Goal: Information Seeking & Learning: Learn about a topic

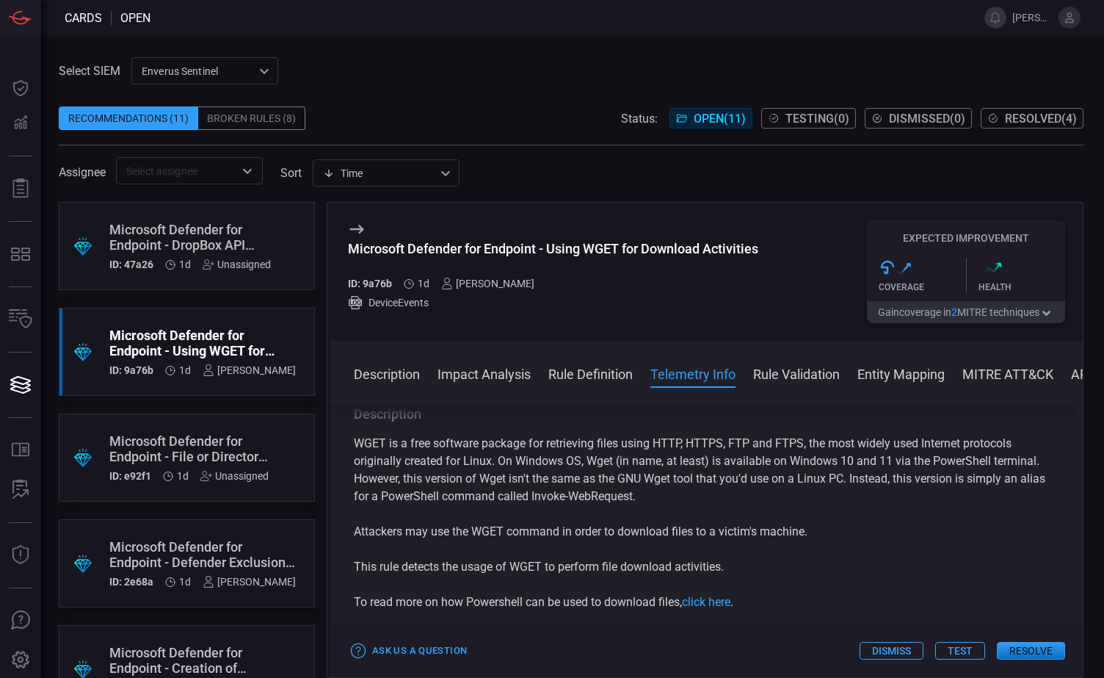
scroll to position [780, 0]
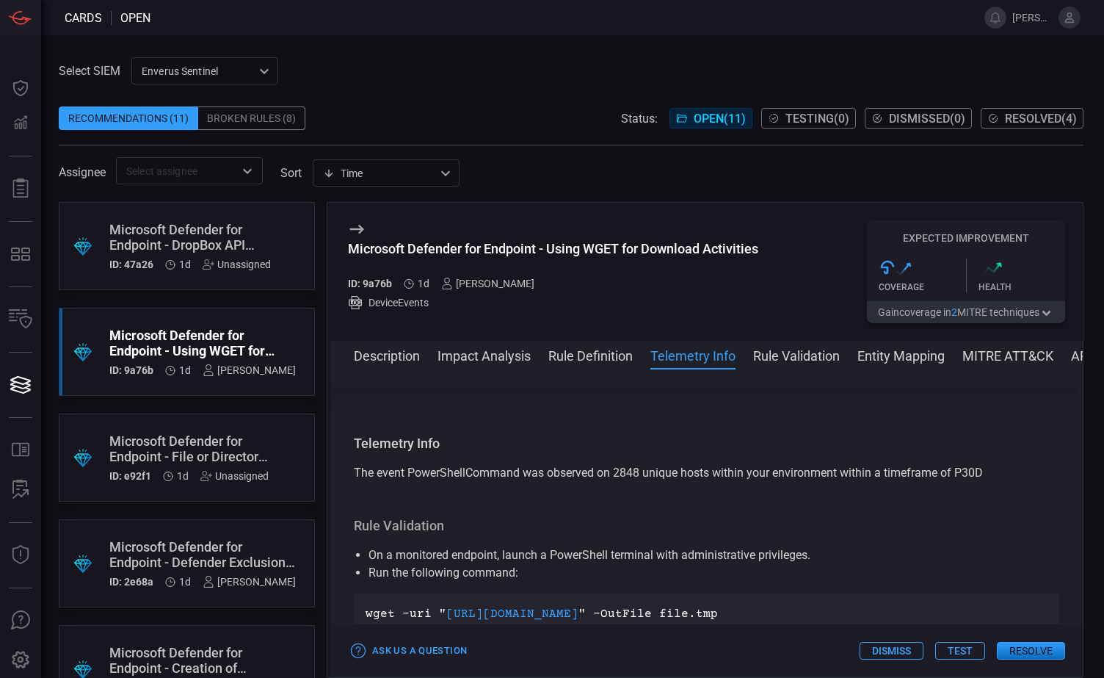
click at [220, 334] on div "Microsoft Defender for Endpoint - Using WGET for Download Activities" at bounding box center [202, 343] width 187 height 31
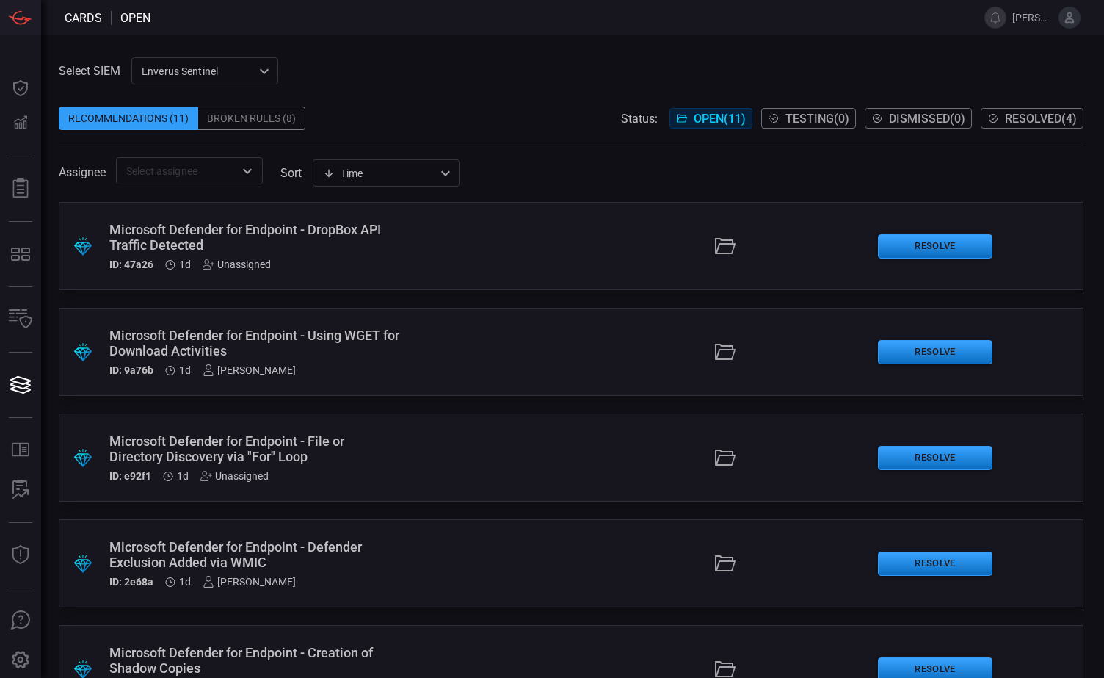
click at [294, 300] on div ".suggested_cards_icon{fill:url(#suggested_cards_icon);} Microsoft Defender for …" at bounding box center [571, 440] width 1025 height 476
click at [431, 21] on span at bounding box center [559, 17] width 817 height 35
click at [248, 109] on div "Broken Rules (8)" at bounding box center [251, 117] width 107 height 23
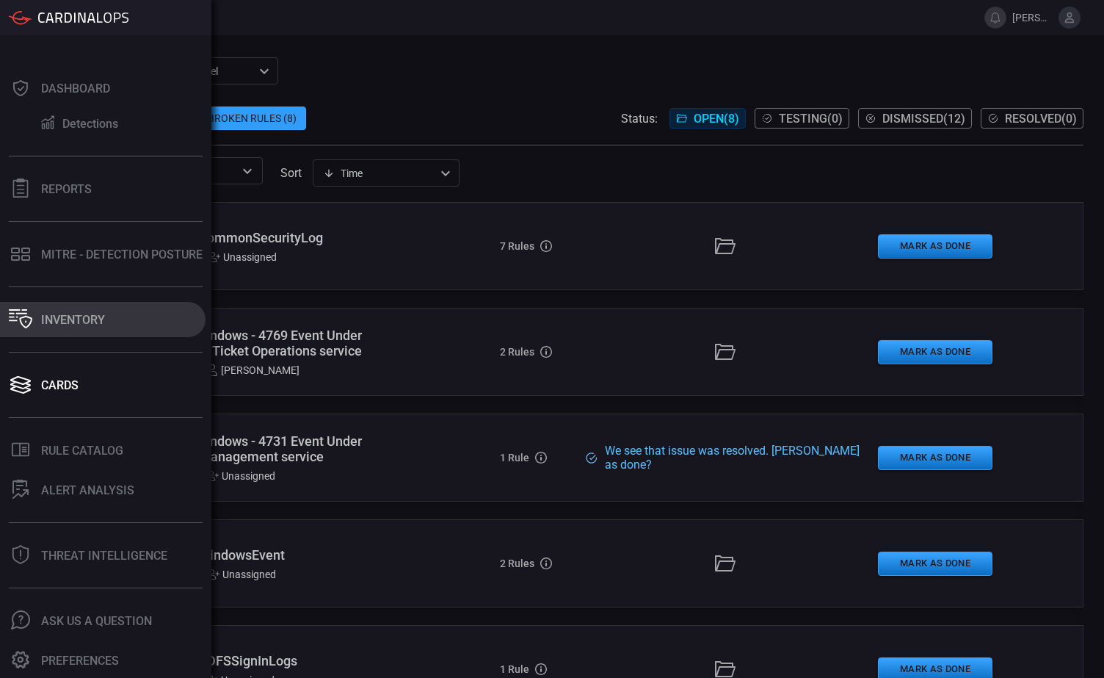
click at [76, 322] on div "Inventory" at bounding box center [73, 320] width 64 height 14
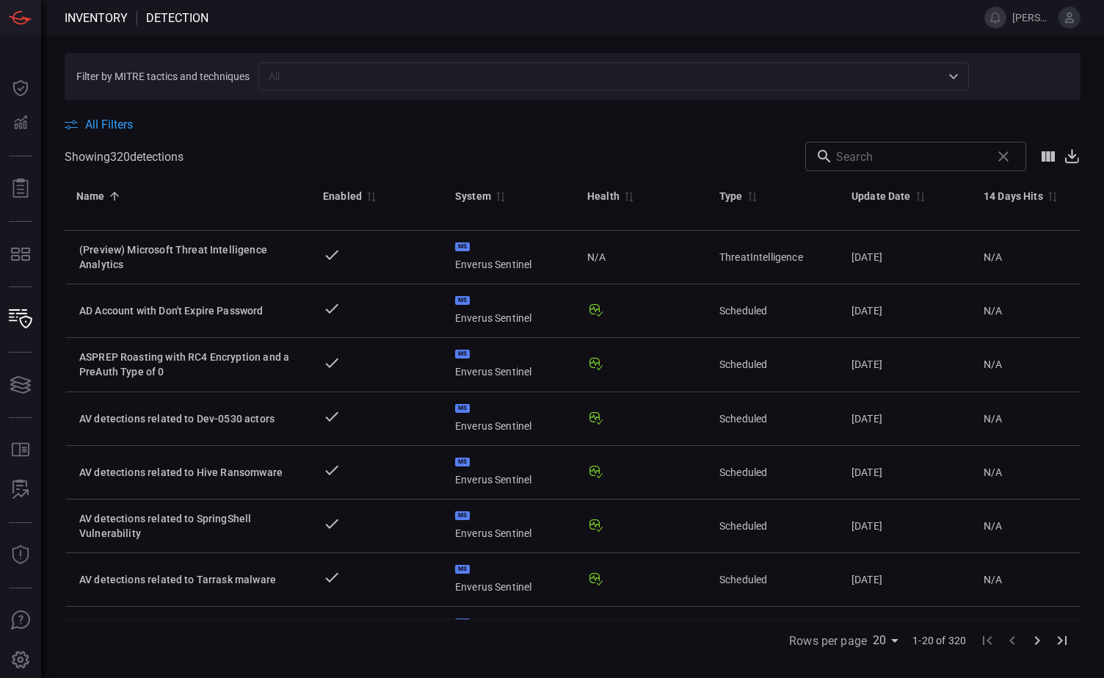
click at [894, 645] on body "Inventory Detection [PERSON_NAME].[PERSON_NAME] Dashboard Dashboard Detections …" at bounding box center [552, 339] width 1104 height 678
click at [893, 648] on li "75" at bounding box center [888, 647] width 37 height 26
type input "75"
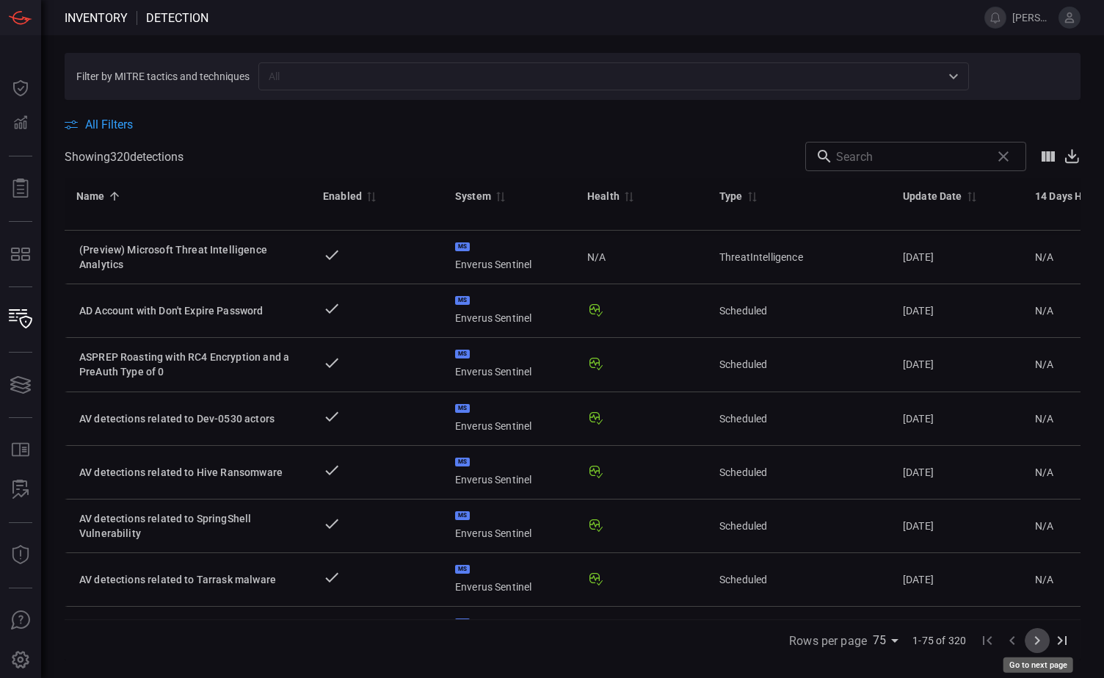
click at [1035, 641] on icon "Go to next page" at bounding box center [1038, 641] width 18 height 18
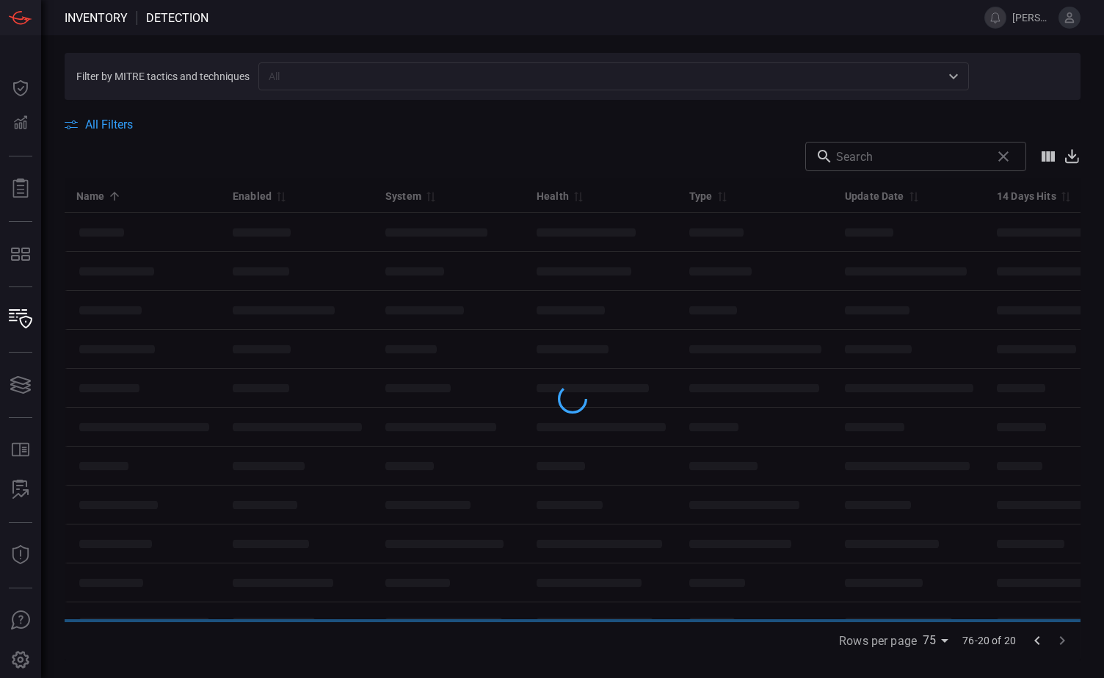
click at [1035, 642] on icon "Go to previous page" at bounding box center [1038, 641] width 18 height 18
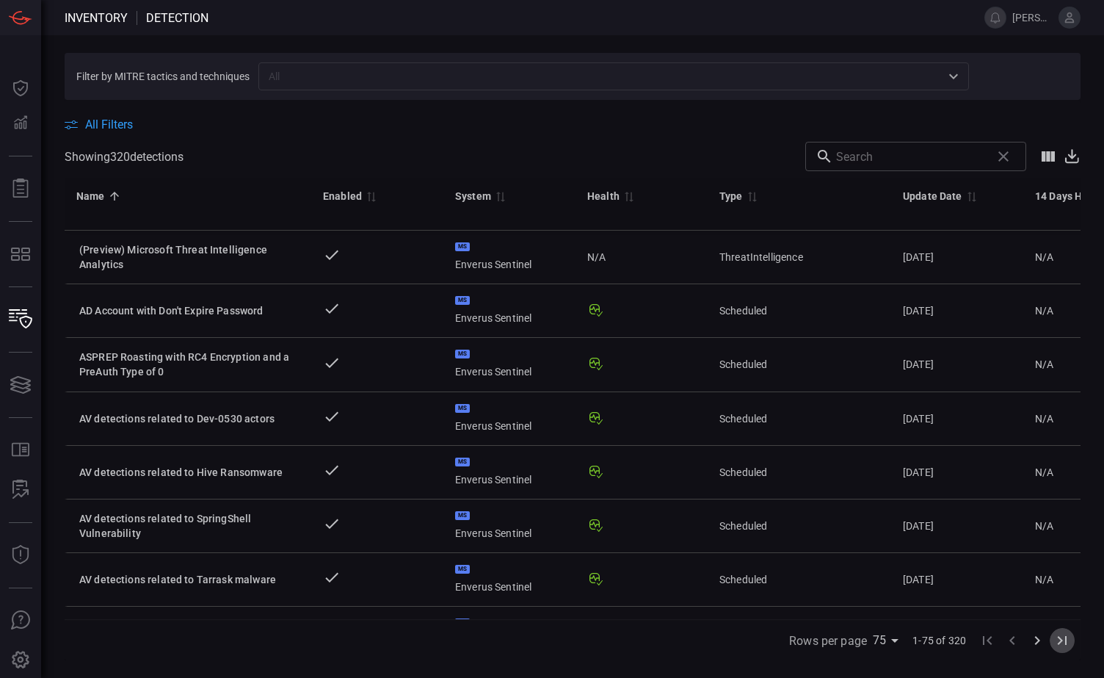
click at [1063, 642] on icon "Go to last page" at bounding box center [1063, 641] width 18 height 18
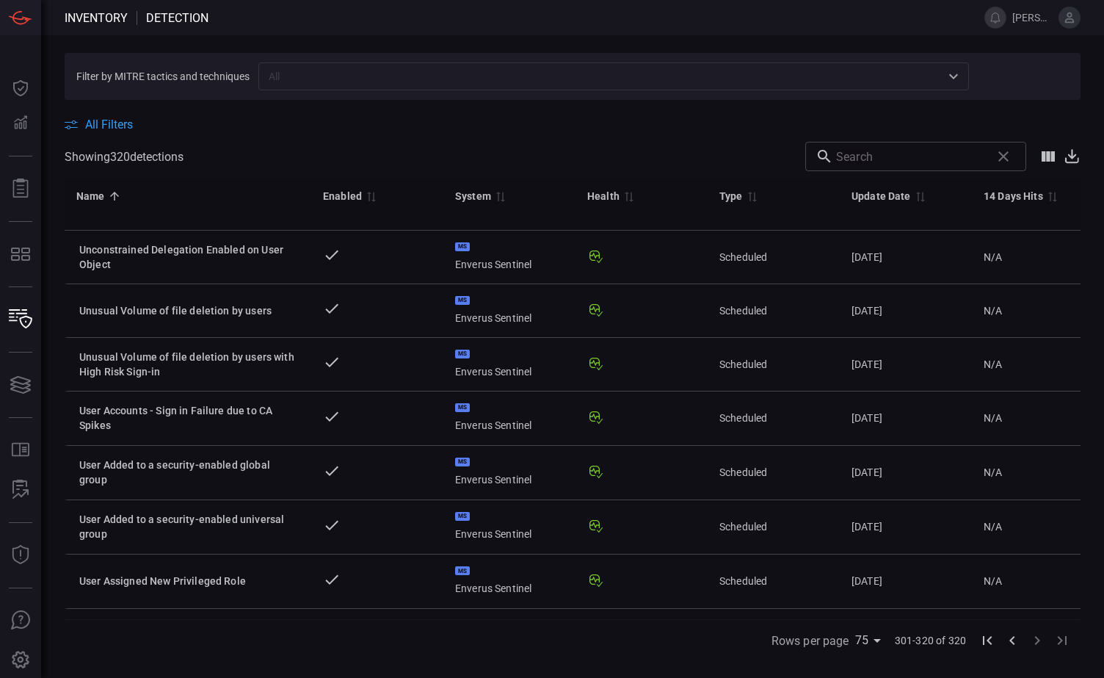
click at [1012, 644] on icon "Go to previous page" at bounding box center [1013, 641] width 18 height 18
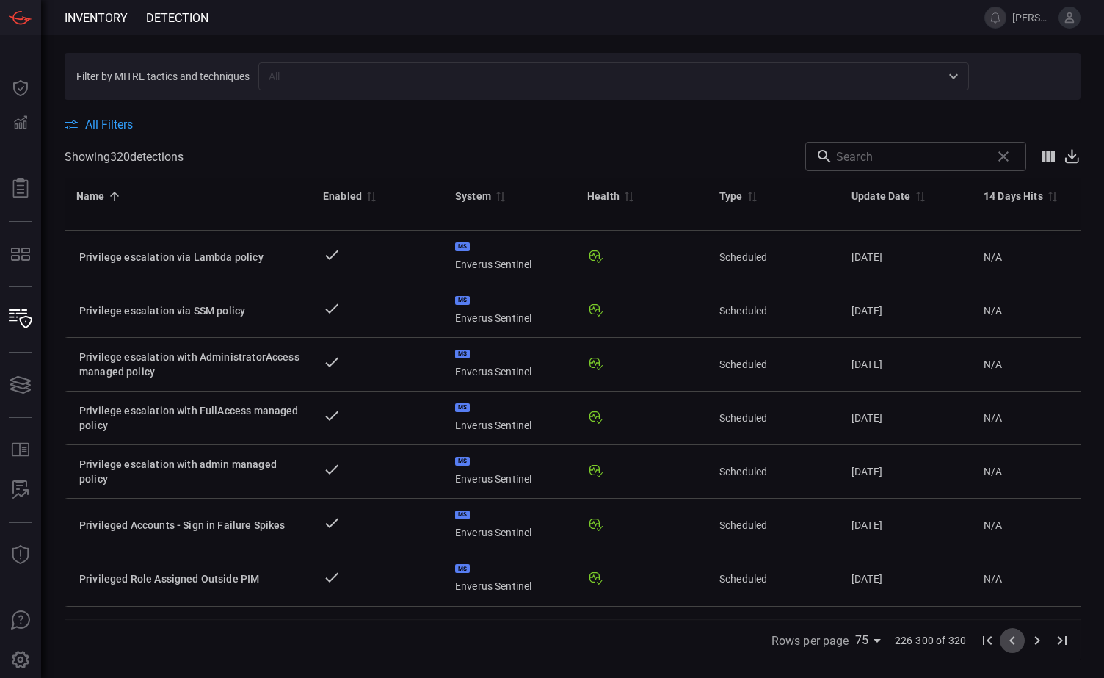
click at [1014, 642] on icon "Go to previous page" at bounding box center [1013, 641] width 18 height 18
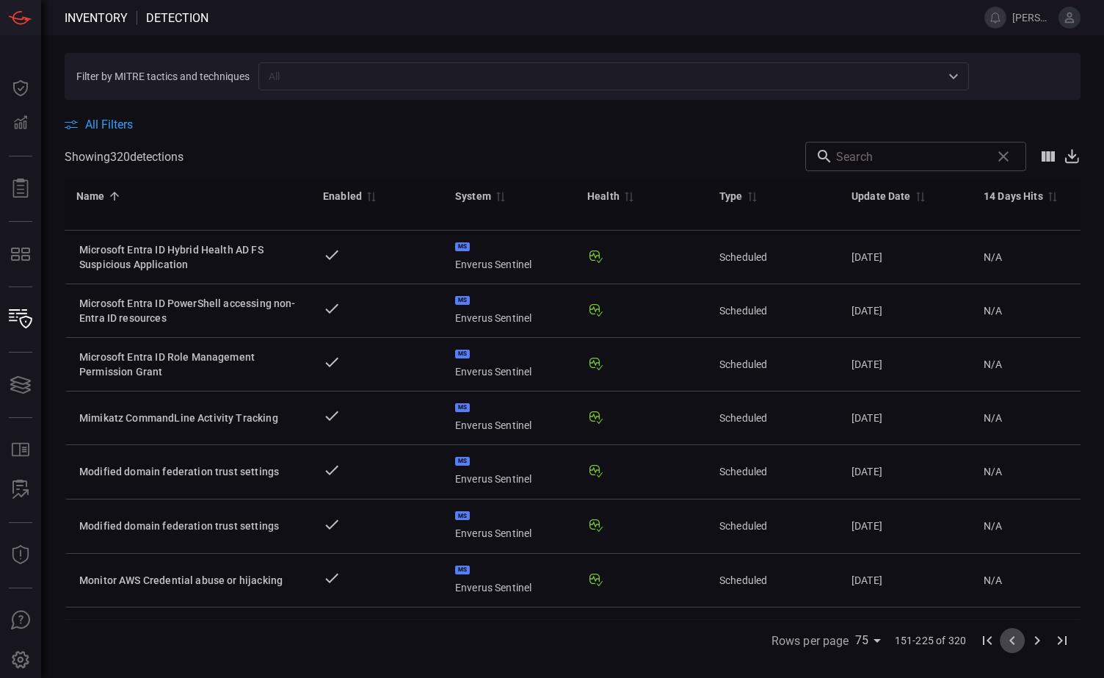
click at [1014, 640] on icon "Go to previous page" at bounding box center [1013, 641] width 18 height 18
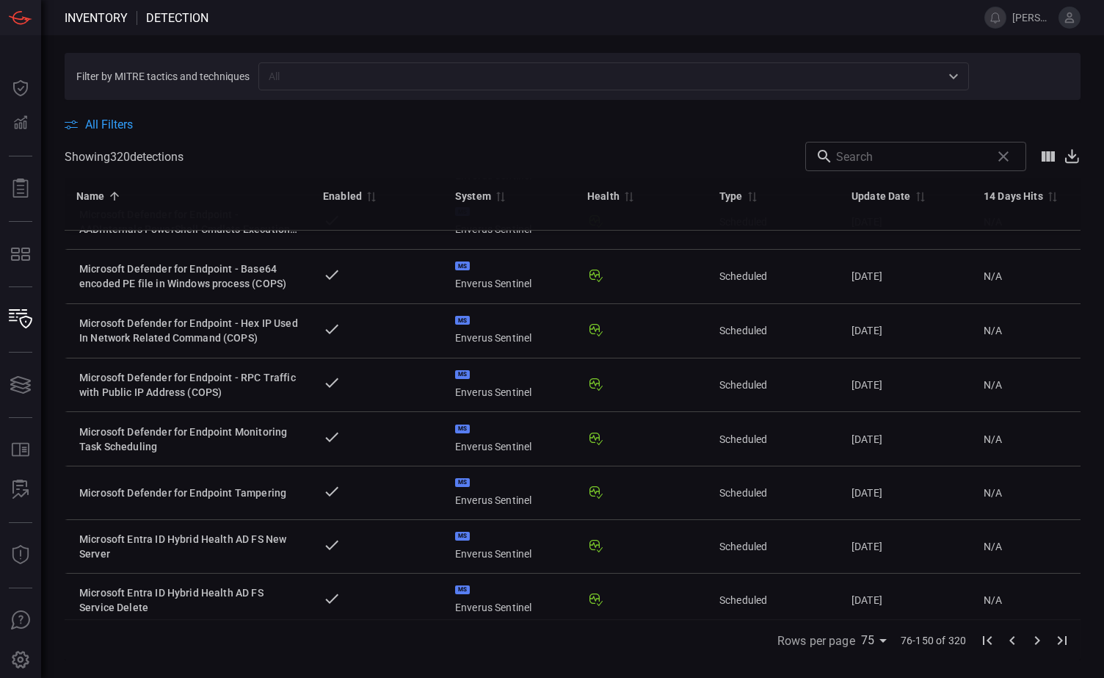
scroll to position [3644, 0]
click at [1013, 642] on icon "Go to previous page" at bounding box center [1012, 640] width 5 height 9
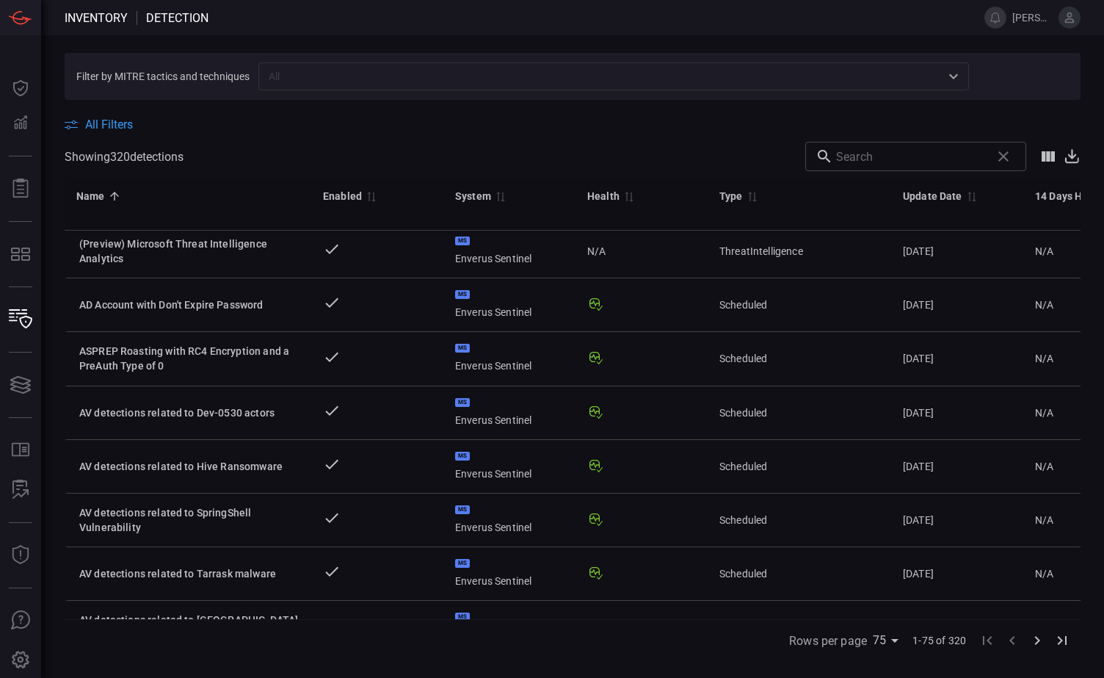
scroll to position [0, 0]
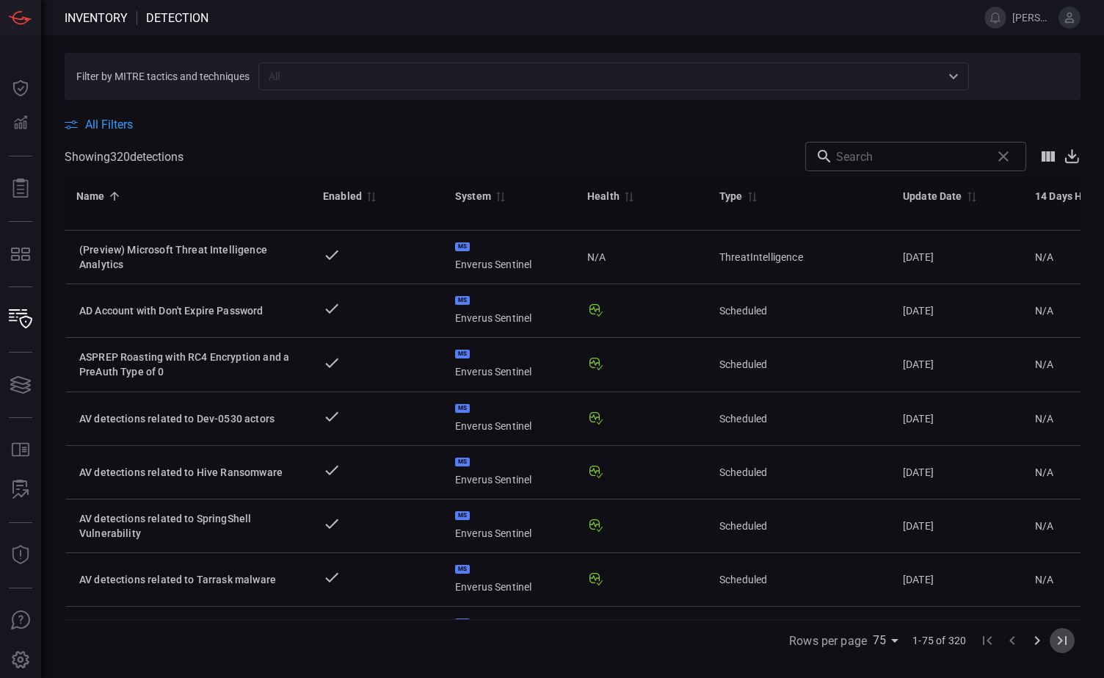
click at [1065, 643] on icon "Go to last page" at bounding box center [1063, 641] width 18 height 18
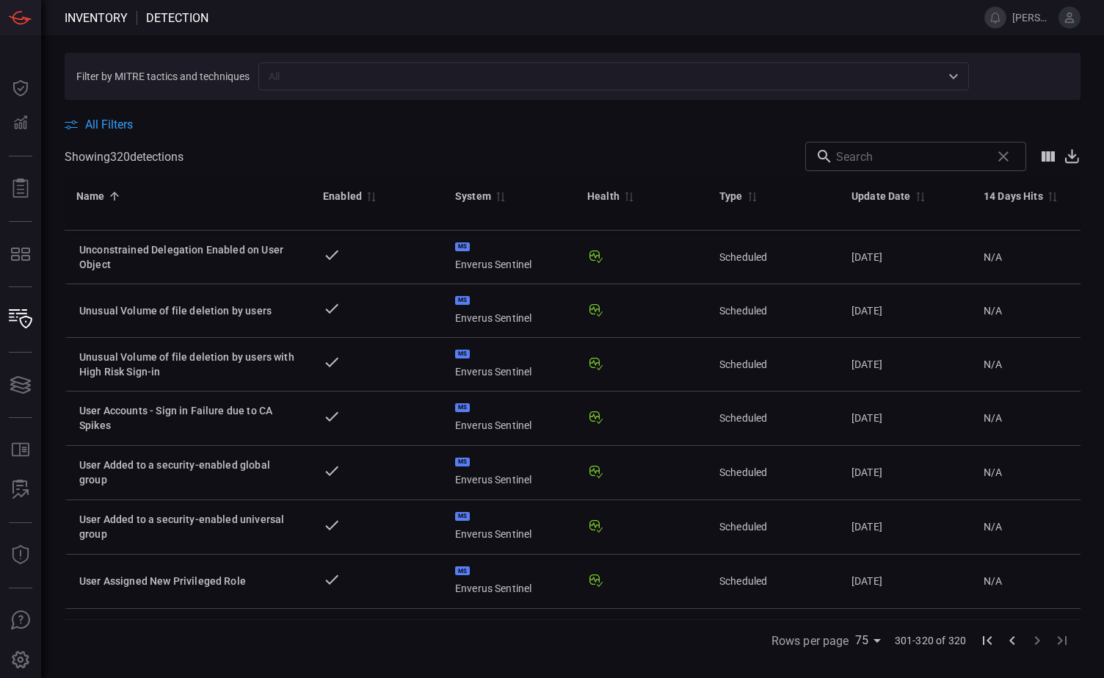
click at [1013, 640] on icon "Go to previous page" at bounding box center [1013, 641] width 18 height 18
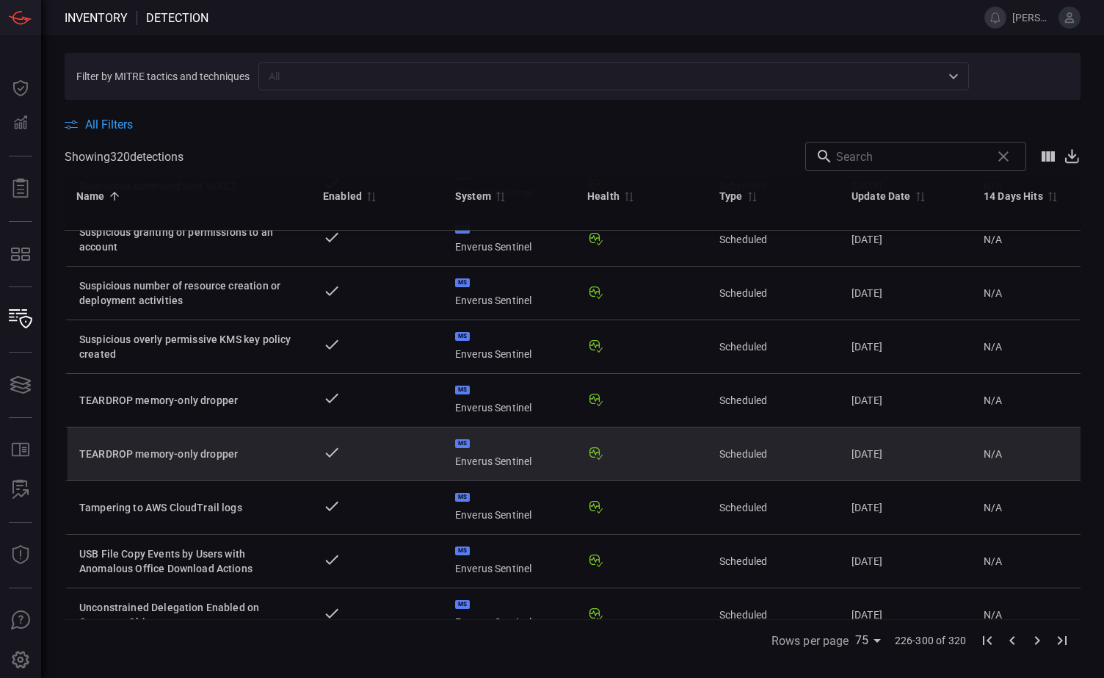
scroll to position [3640, 0]
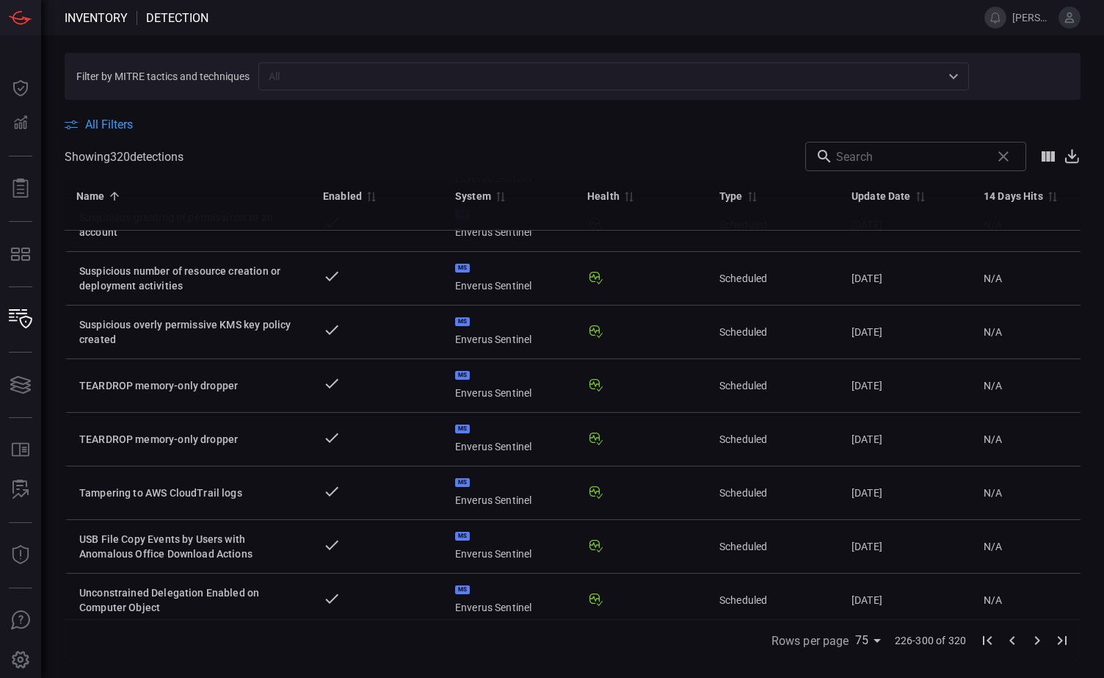
click at [1013, 643] on icon "Go to previous page" at bounding box center [1012, 640] width 5 height 9
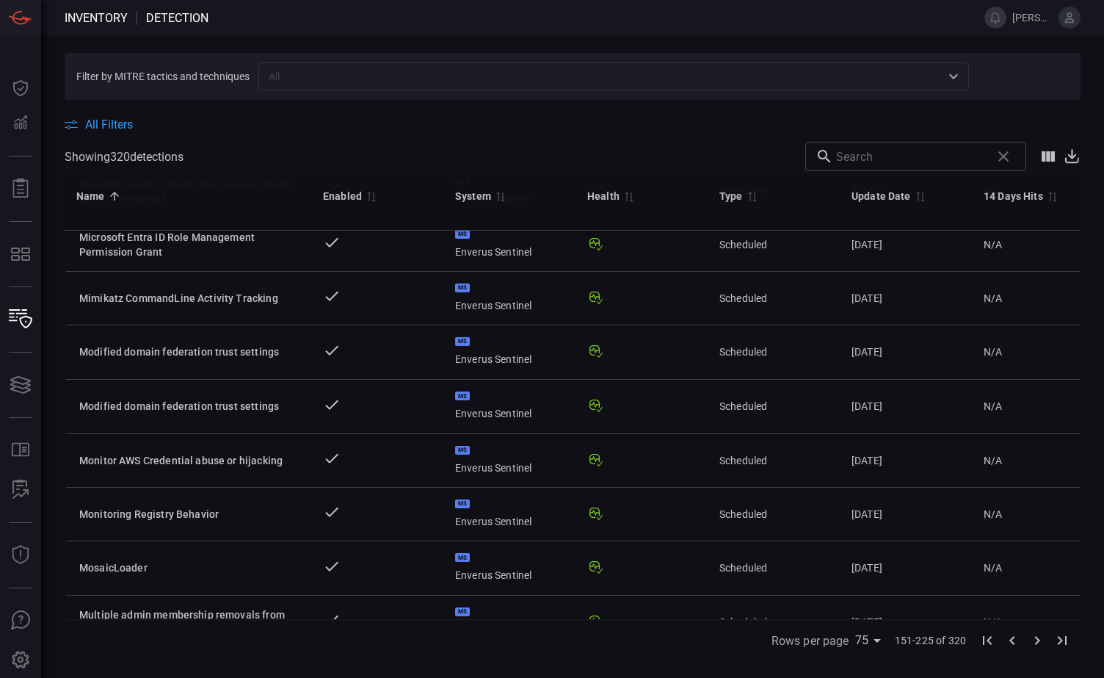
scroll to position [0, 0]
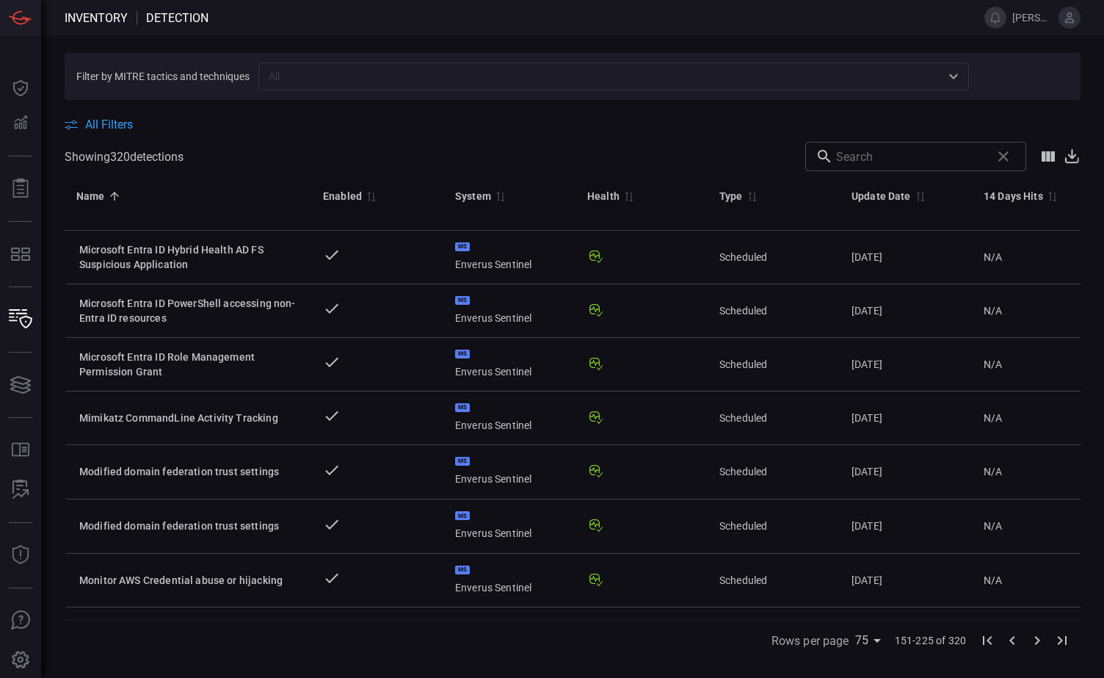
click at [370, 73] on input "text" at bounding box center [602, 76] width 678 height 18
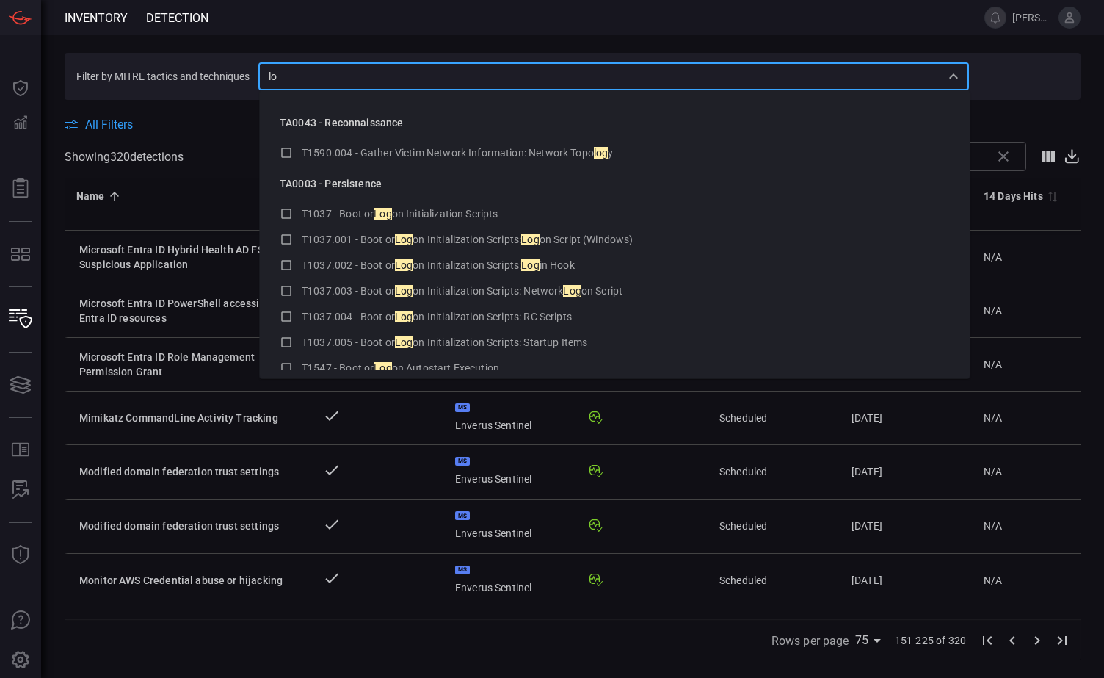
type input "l"
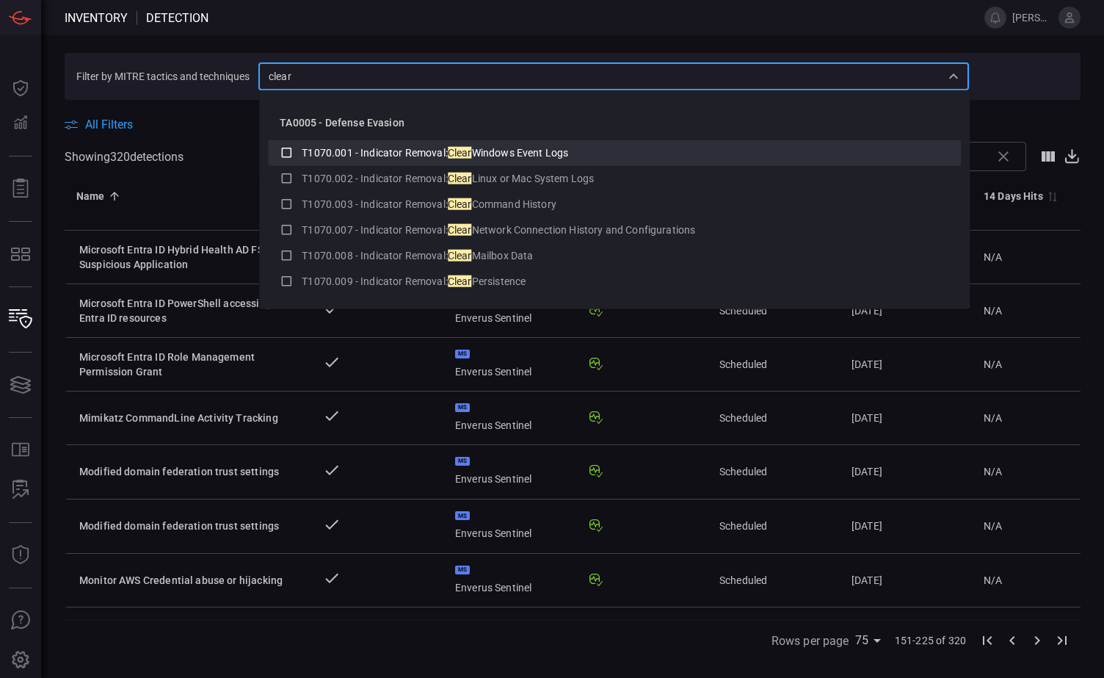
click at [342, 151] on span "T1070.001 - Indicator Removal:" at bounding box center [375, 153] width 146 height 12
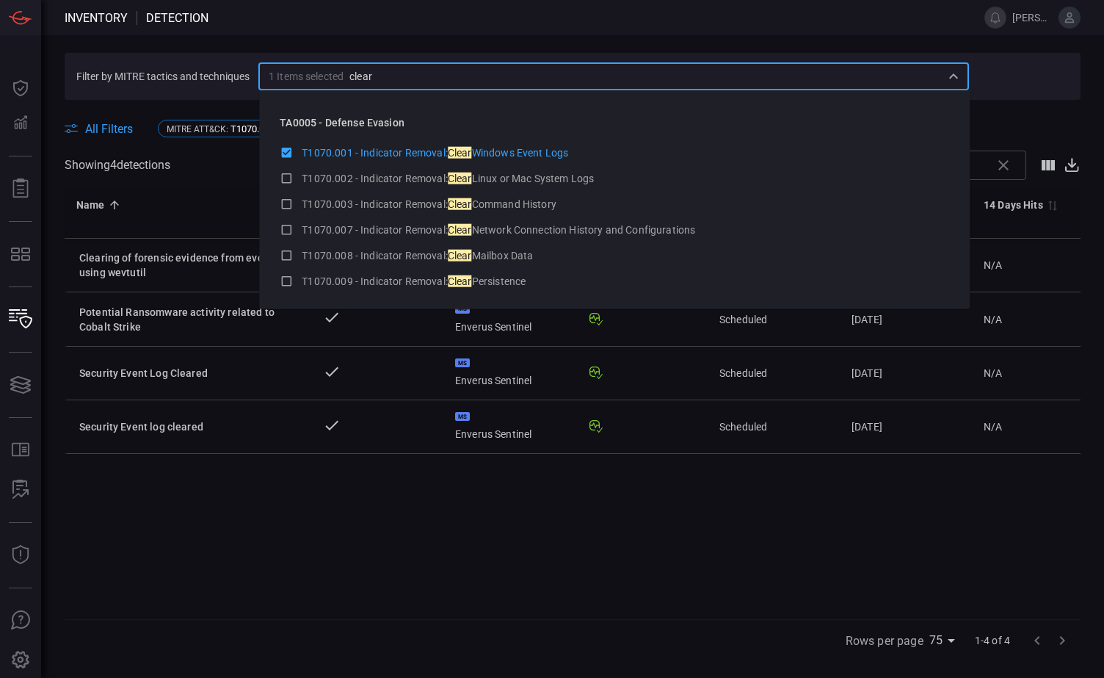
type input "clear"
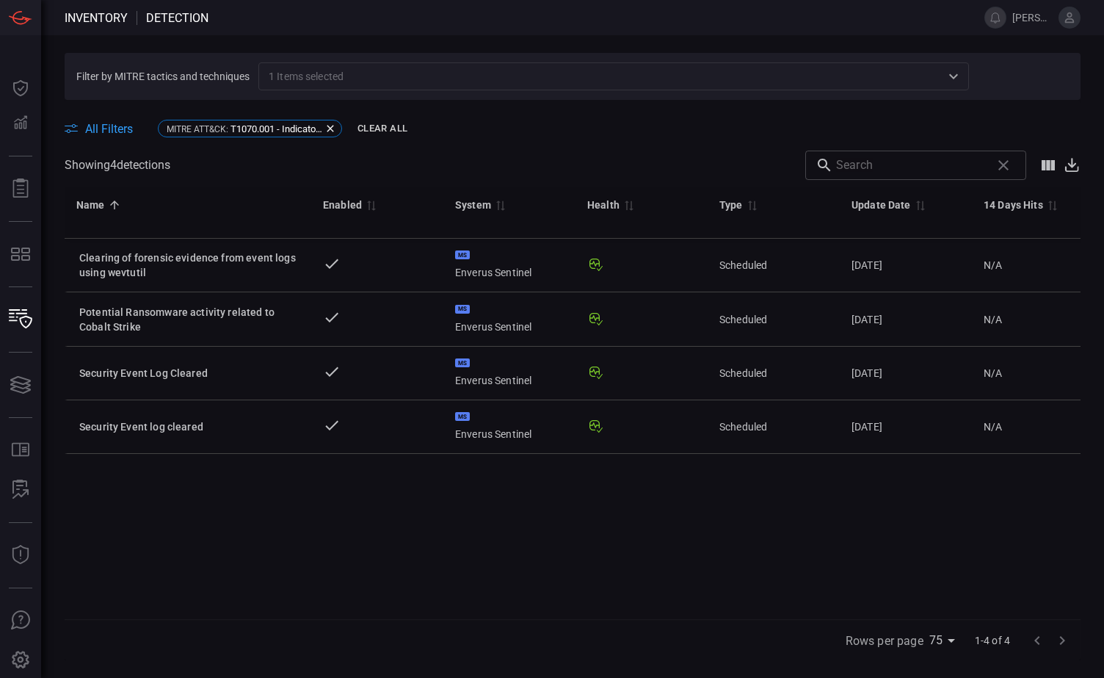
click at [308, 529] on div "Name 0 Enabled 0 System 0 Health 0 Type 0 Update Date 0 14 Days Hits 0 Average …" at bounding box center [573, 403] width 1016 height 432
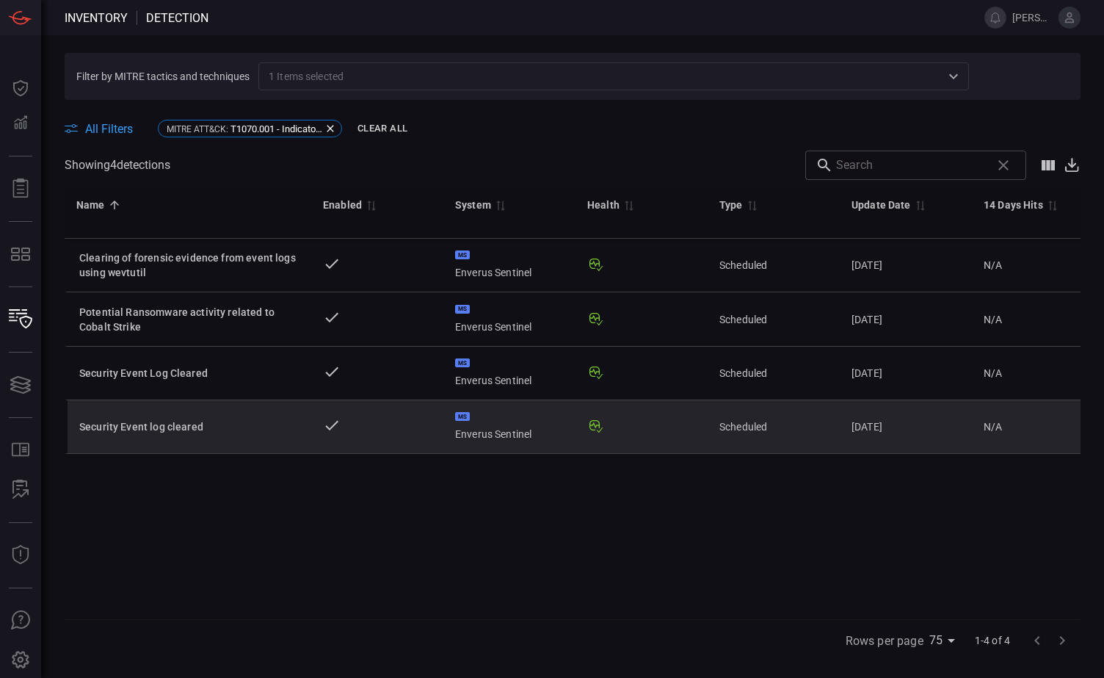
click at [162, 427] on div "Security Event log cleared" at bounding box center [189, 426] width 220 height 15
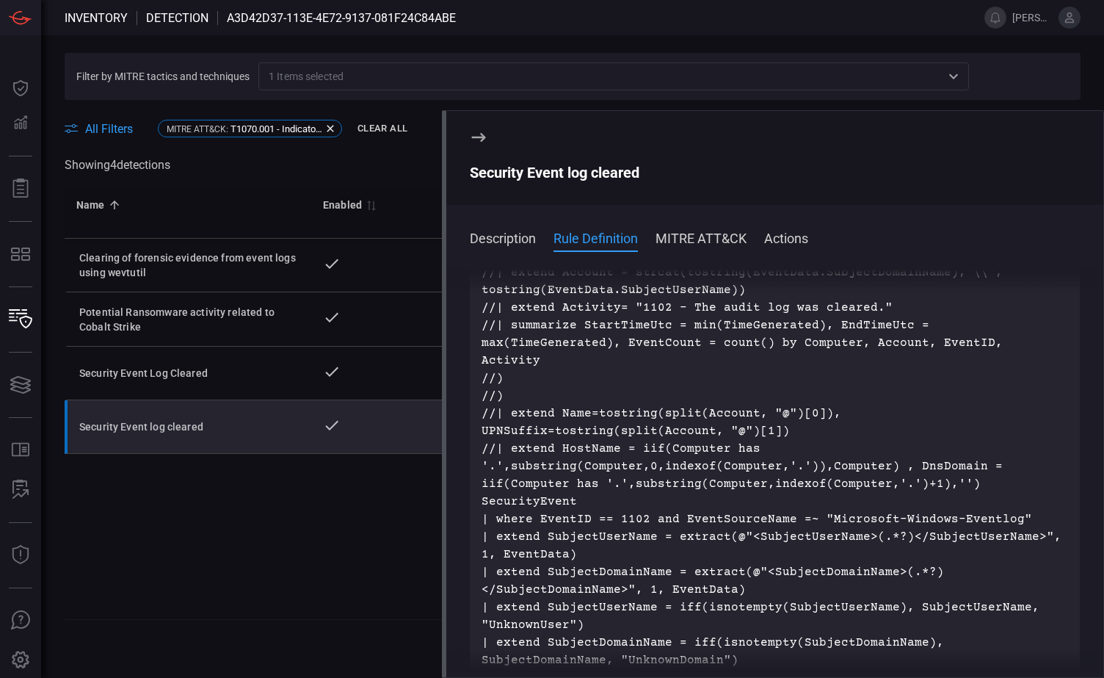
scroll to position [441, 0]
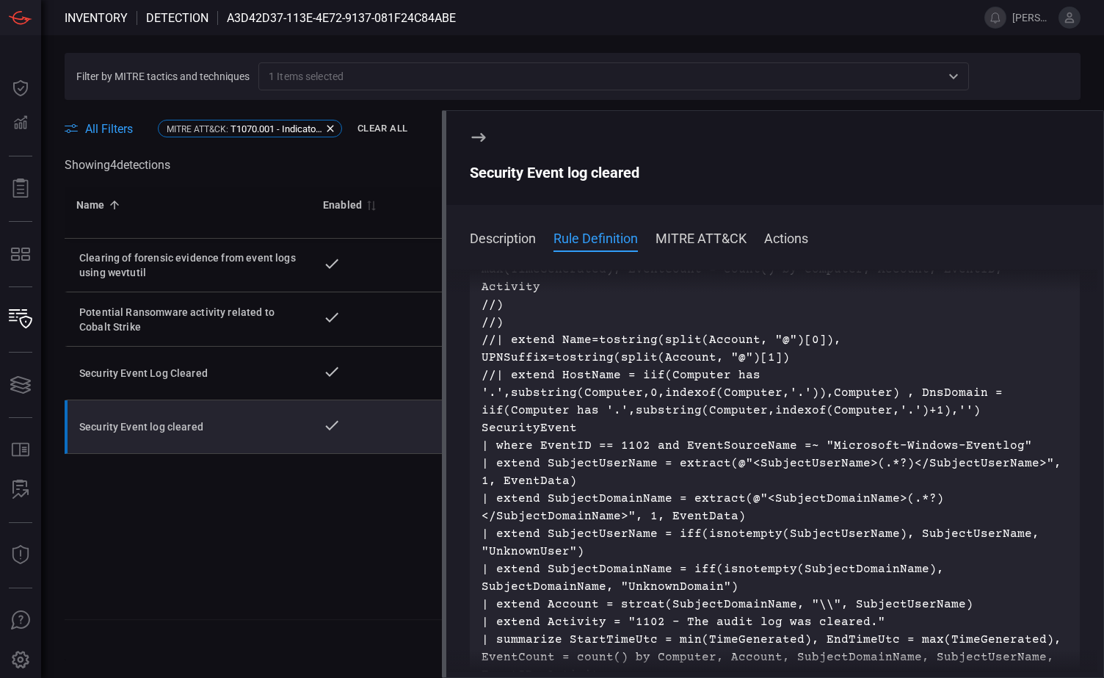
click at [218, 496] on div "Name 0 Enabled 0 System 0 Health 0 Type 0 Update Date 0 14 Days Hits 0 Average …" at bounding box center [573, 403] width 1016 height 432
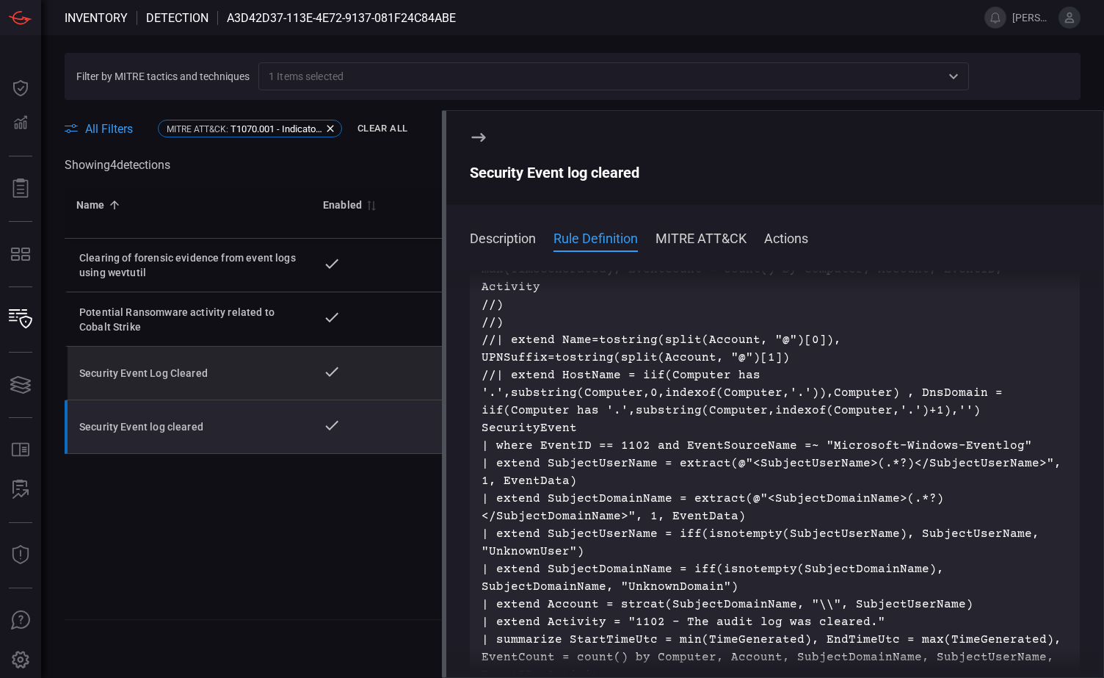
click at [375, 363] on td at bounding box center [377, 374] width 132 height 54
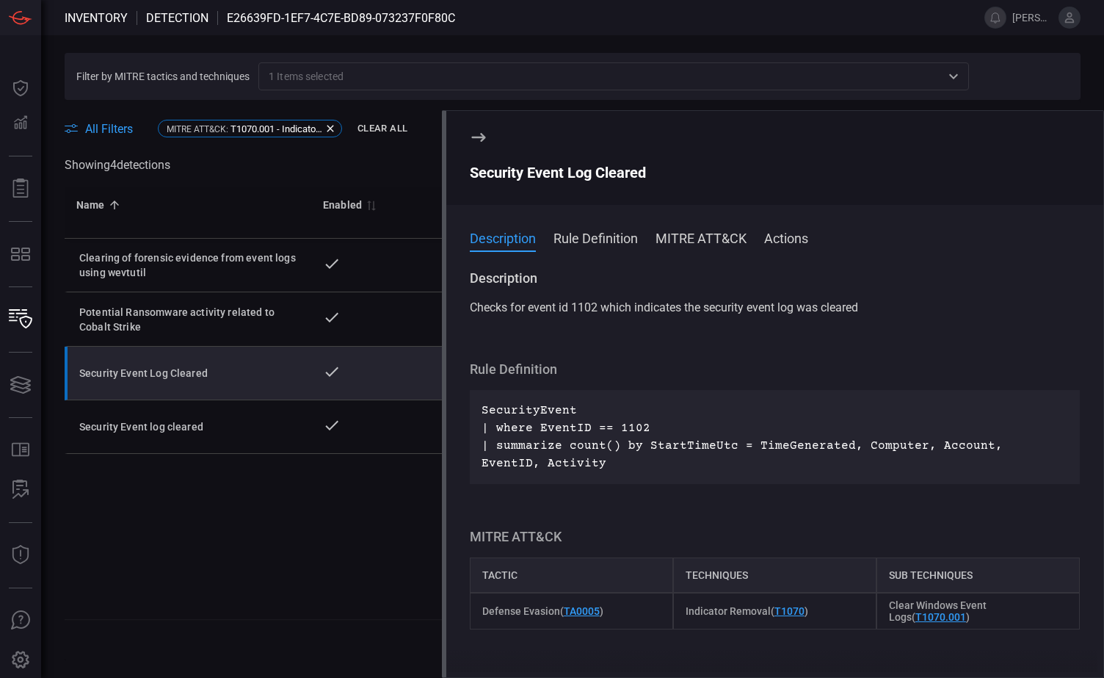
click at [593, 234] on button "Rule Definition" at bounding box center [596, 237] width 84 height 18
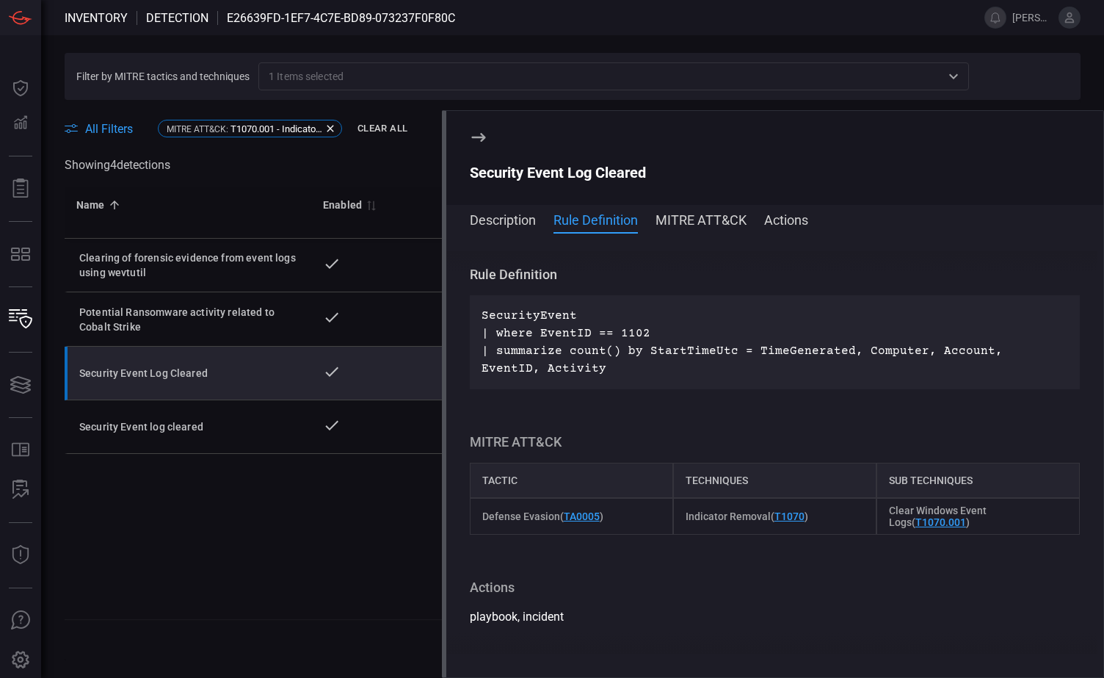
click at [480, 134] on icon at bounding box center [479, 138] width 18 height 18
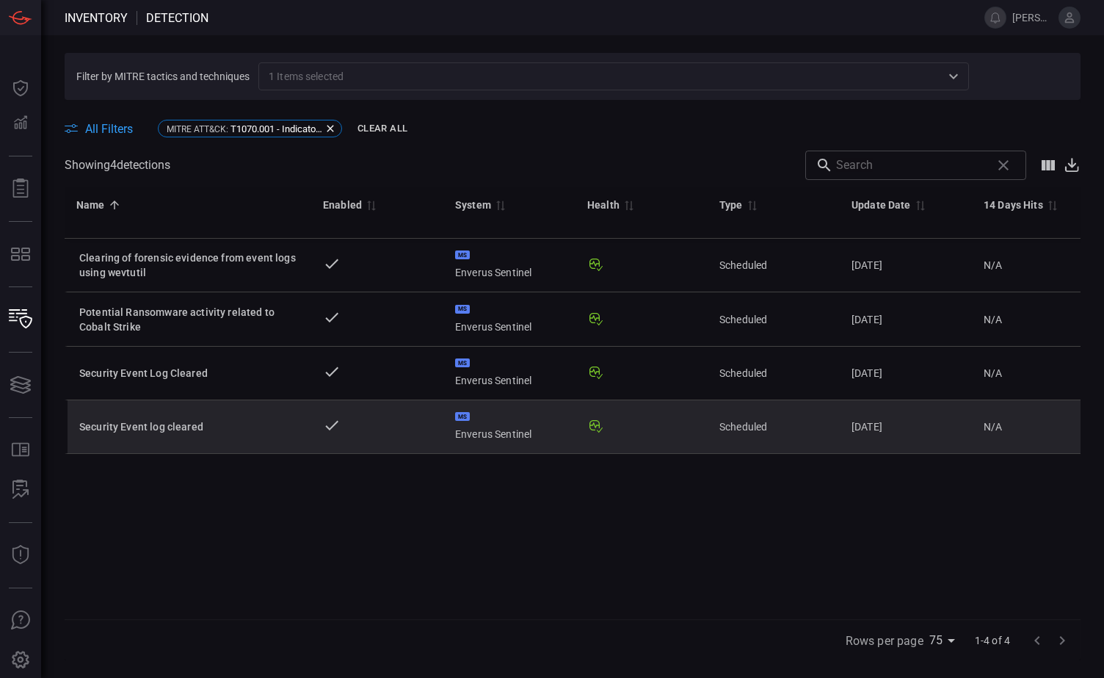
click at [228, 427] on div "Security Event log cleared" at bounding box center [189, 426] width 220 height 15
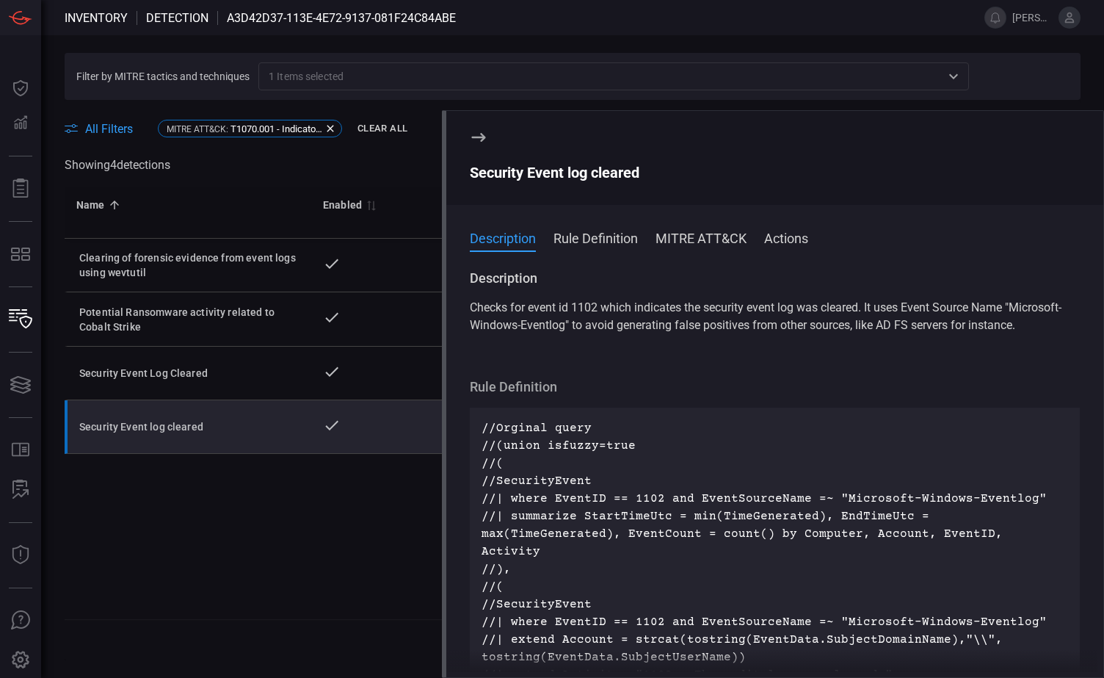
click at [480, 137] on icon at bounding box center [478, 137] width 14 height 9
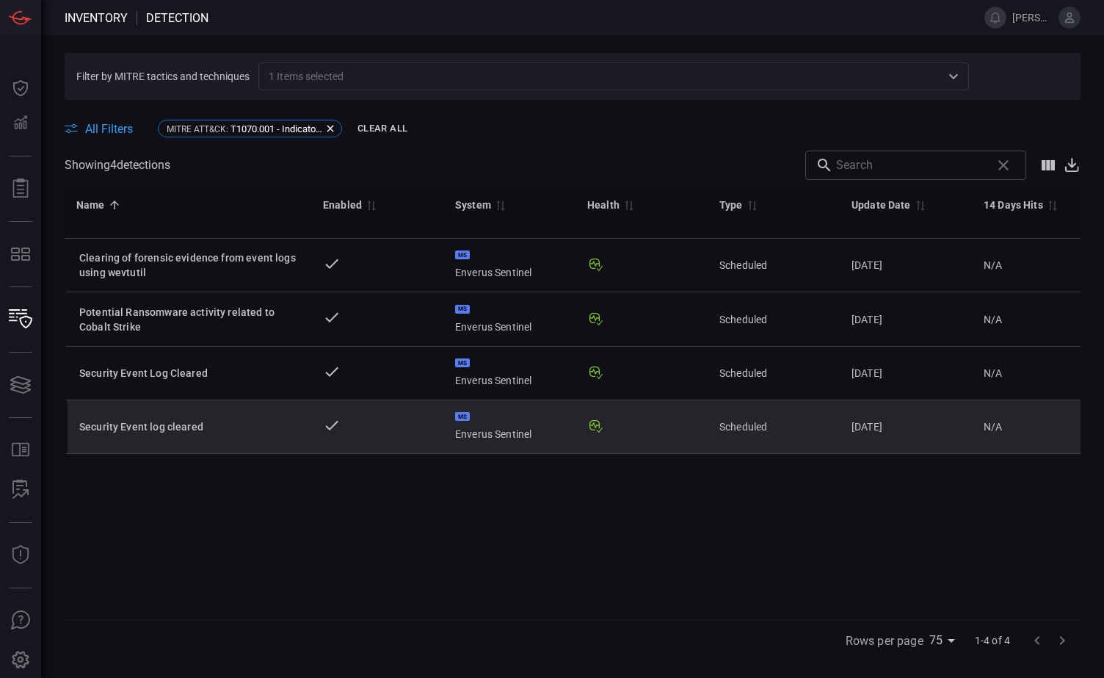
click at [164, 425] on div "Security Event log cleared" at bounding box center [189, 426] width 220 height 15
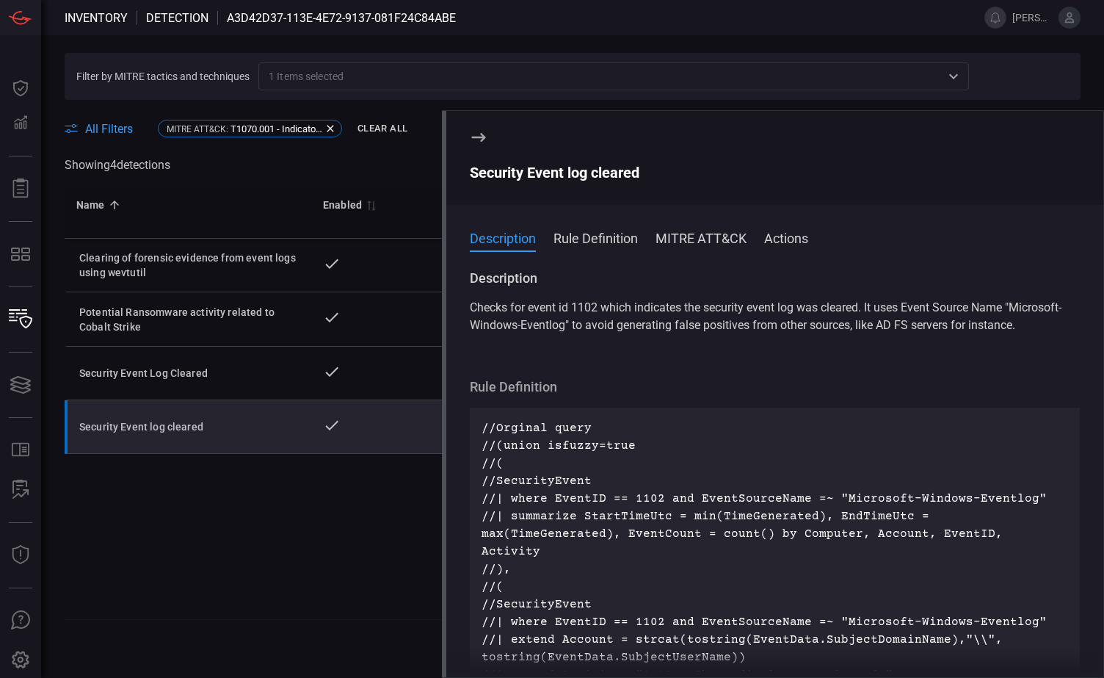
click at [604, 238] on button "Rule Definition" at bounding box center [596, 237] width 84 height 18
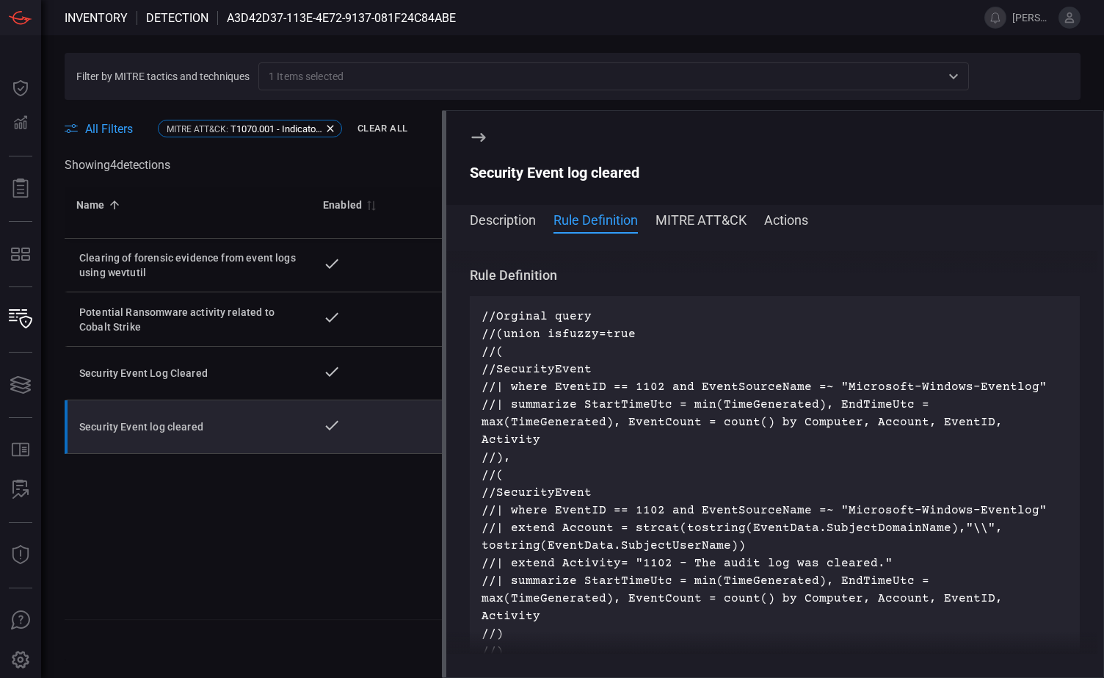
scroll to position [94, 0]
click at [783, 222] on button "Actions" at bounding box center [786, 219] width 44 height 18
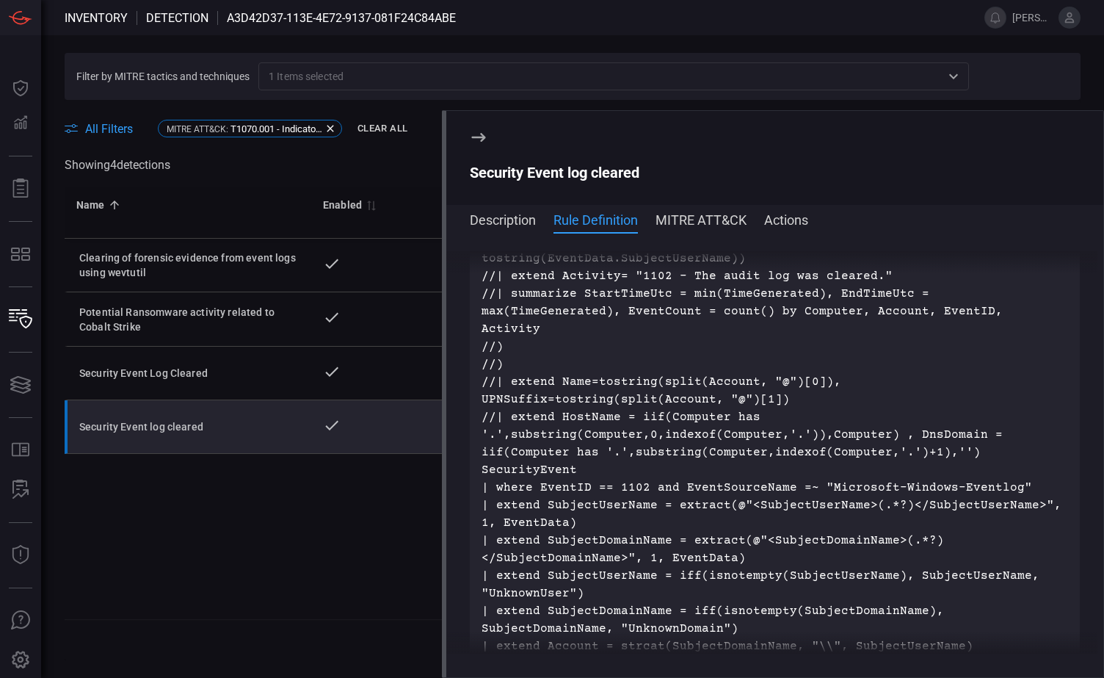
scroll to position [380, 0]
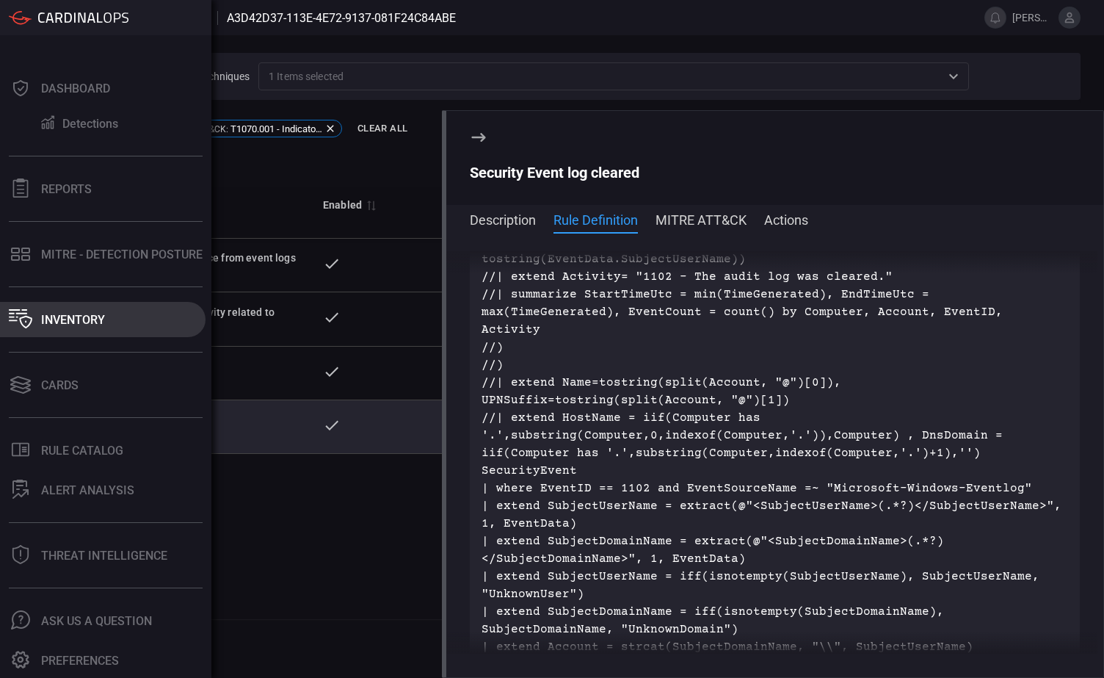
click at [63, 322] on div "Inventory" at bounding box center [73, 320] width 64 height 14
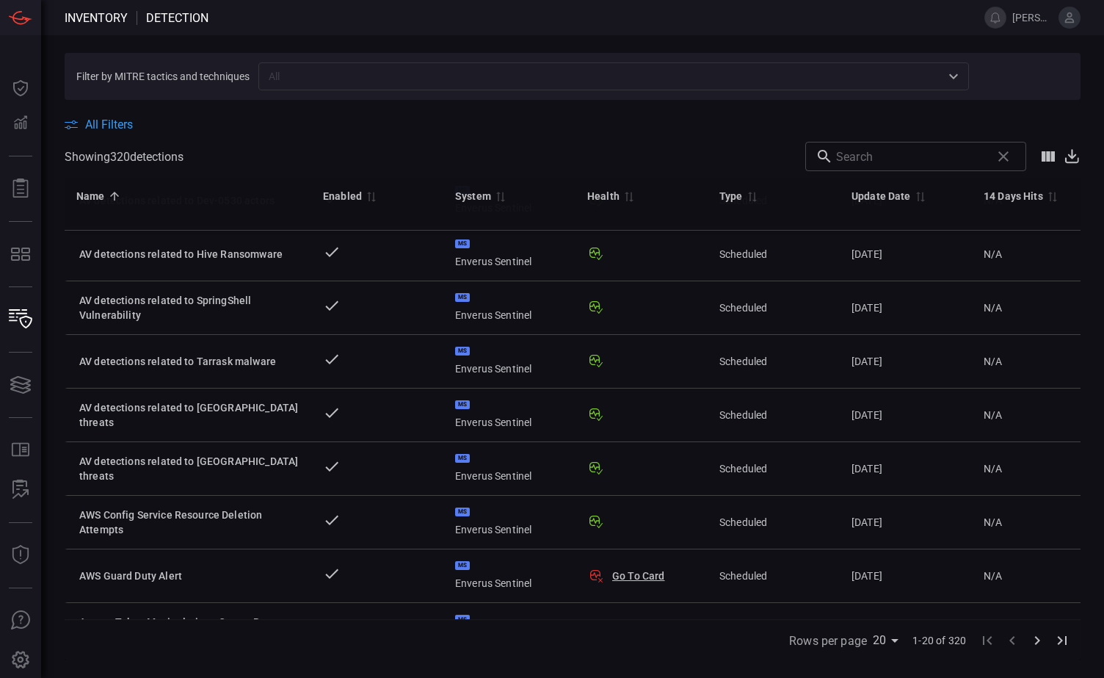
scroll to position [694, 0]
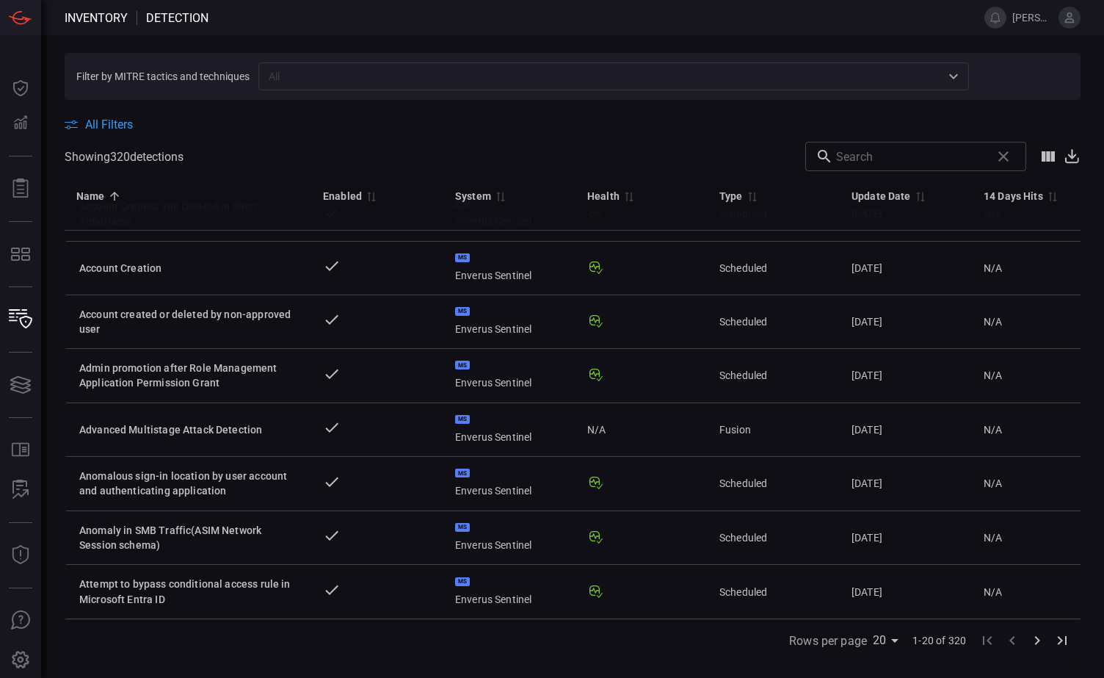
click at [892, 639] on body "Inventory Detection [PERSON_NAME].[PERSON_NAME] Dashboard Dashboard Detections …" at bounding box center [552, 339] width 1104 height 678
click at [891, 645] on li "75" at bounding box center [888, 647] width 37 height 26
type input "75"
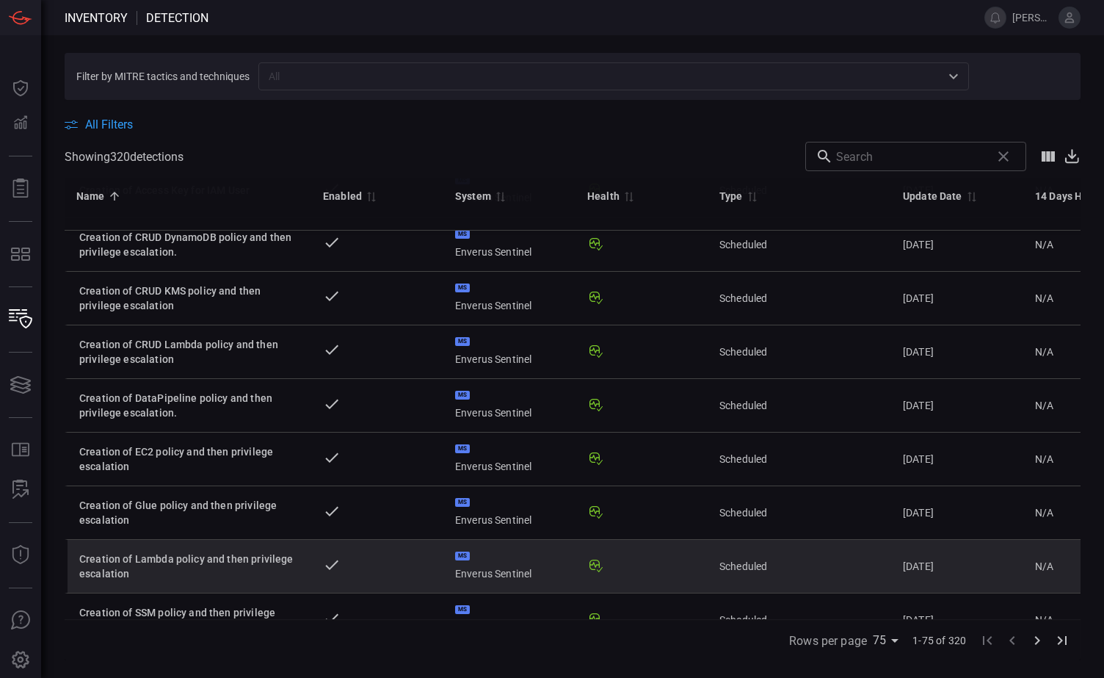
scroll to position [3644, 0]
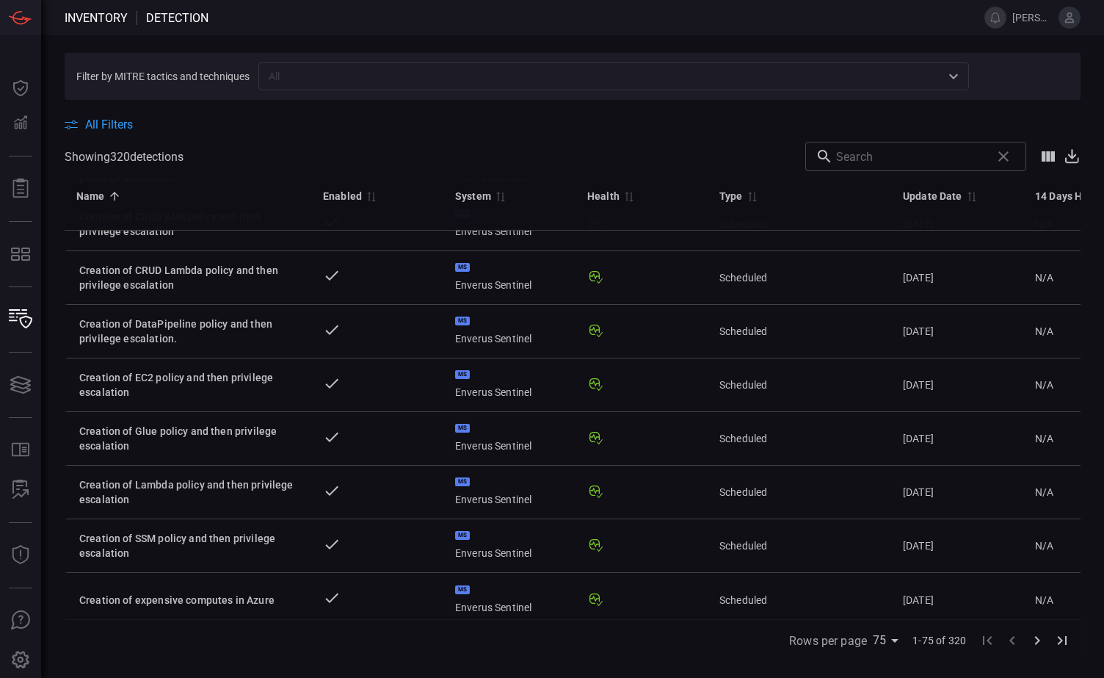
click at [1071, 643] on button "Go to last page" at bounding box center [1062, 640] width 25 height 25
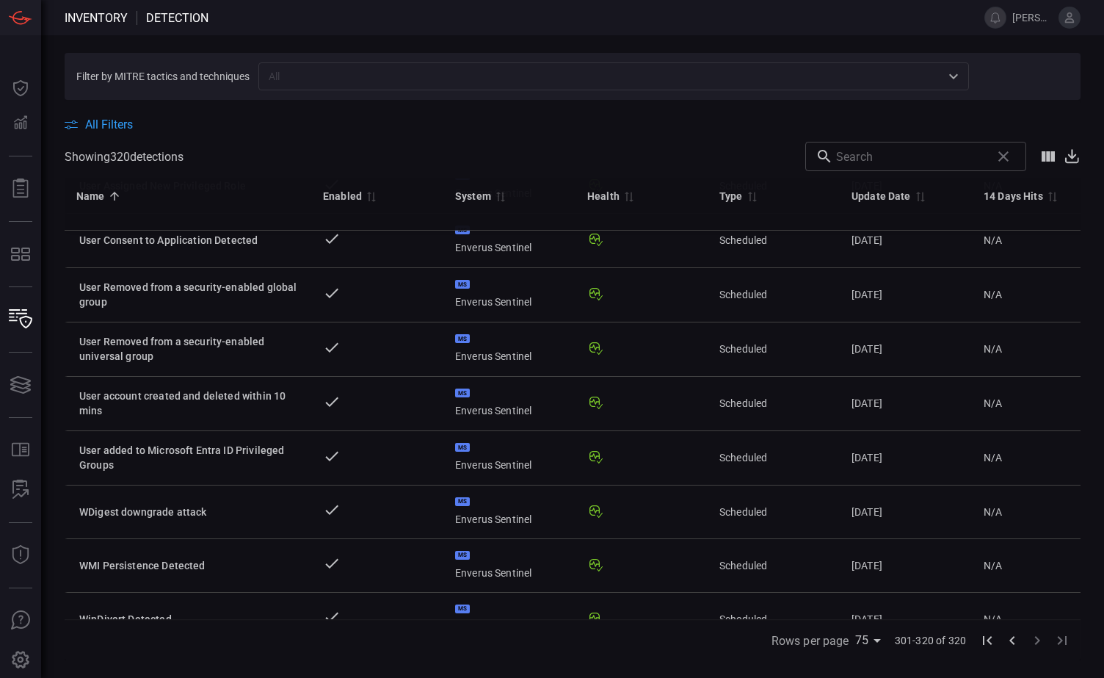
scroll to position [698, 0]
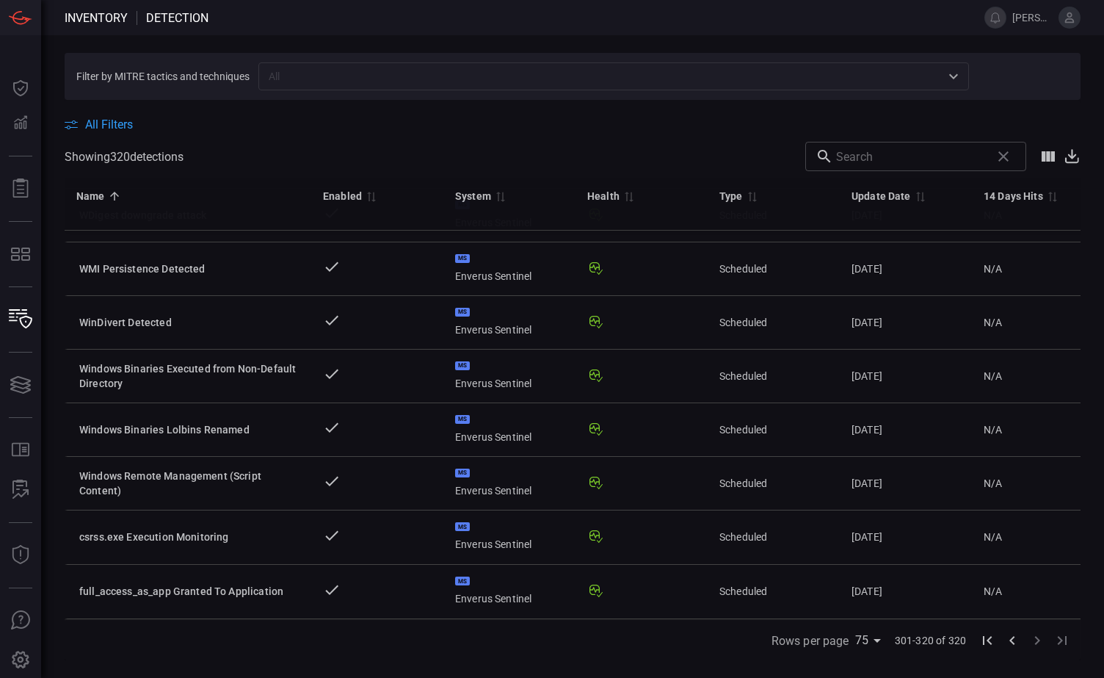
click at [1016, 644] on icon "Go to previous page" at bounding box center [1013, 641] width 18 height 18
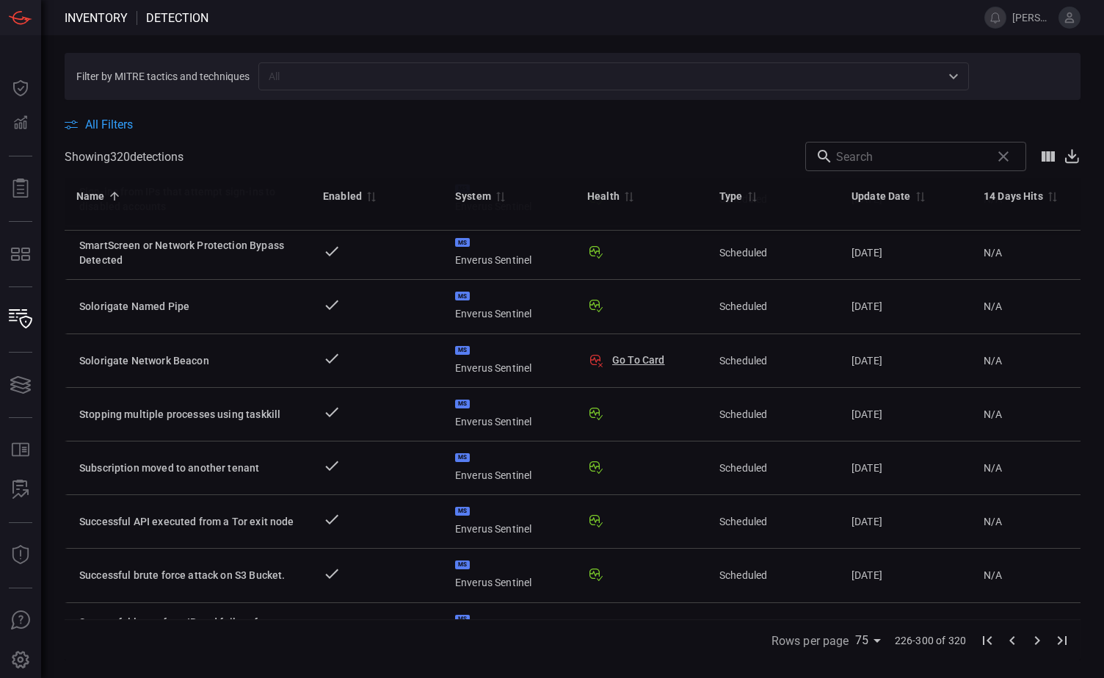
scroll to position [2245, 0]
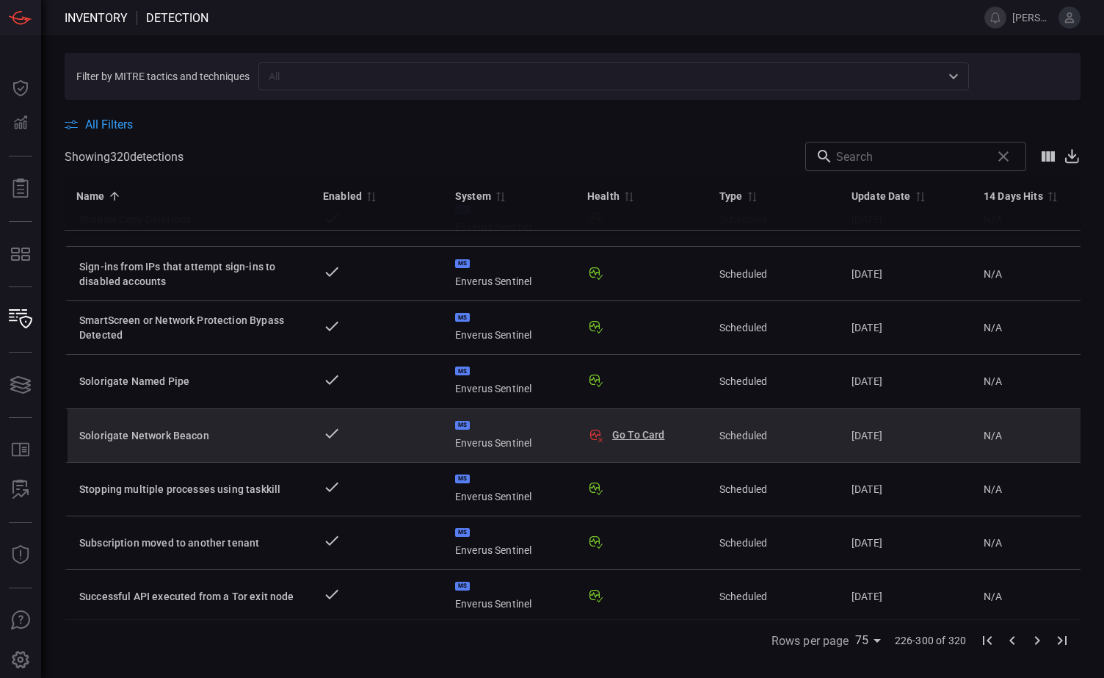
click at [253, 428] on div "Solorigate Network Beacon" at bounding box center [189, 435] width 220 height 15
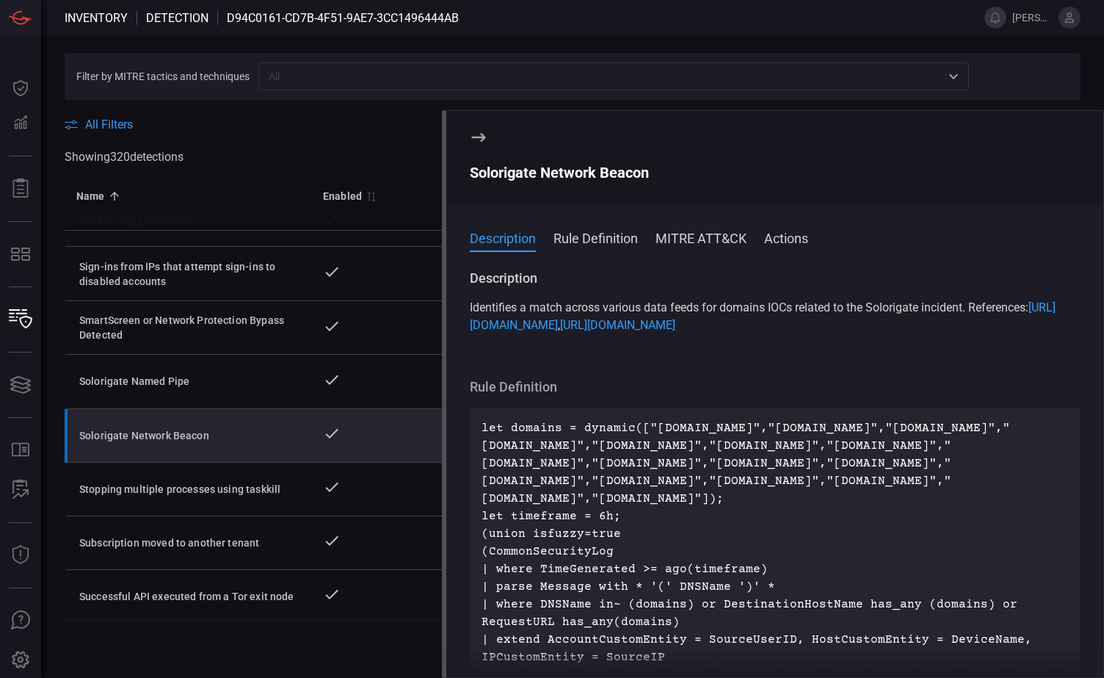
drag, startPoint x: 505, startPoint y: 626, endPoint x: 478, endPoint y: 460, distance: 168.2
drag, startPoint x: 478, startPoint y: 460, endPoint x: 523, endPoint y: 464, distance: 44.9
copy p "let domains = dynamic(["[DOMAIN_NAME]","[DOMAIN_NAME]","[DOMAIN_NAME]","[DOMAIN…"
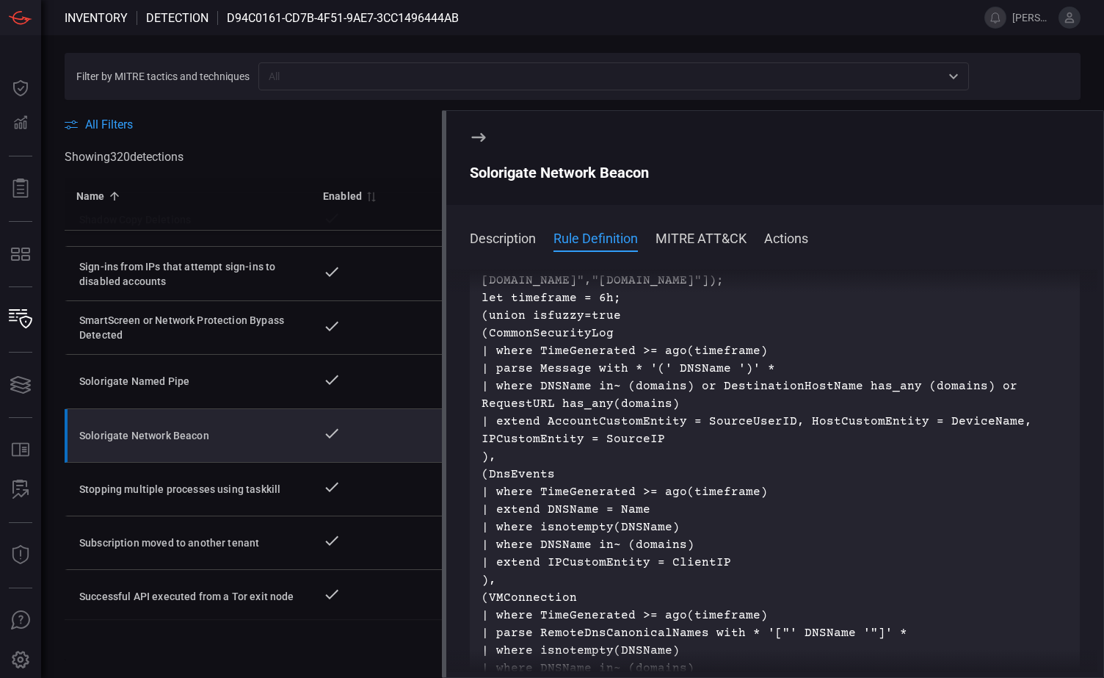
scroll to position [220, 0]
drag, startPoint x: 489, startPoint y: 383, endPoint x: 680, endPoint y: 487, distance: 217.2
click at [680, 487] on p "let domains = dynamic(["[DOMAIN_NAME]","[DOMAIN_NAME]","[DOMAIN_NAME]","[DOMAIN…" at bounding box center [775, 534] width 587 height 670
drag, startPoint x: 680, startPoint y: 487, endPoint x: 594, endPoint y: 466, distance: 88.5
copy p "CommonSecurityLog | where TimeGenerated >= ago(timeframe) | parse Message with …"
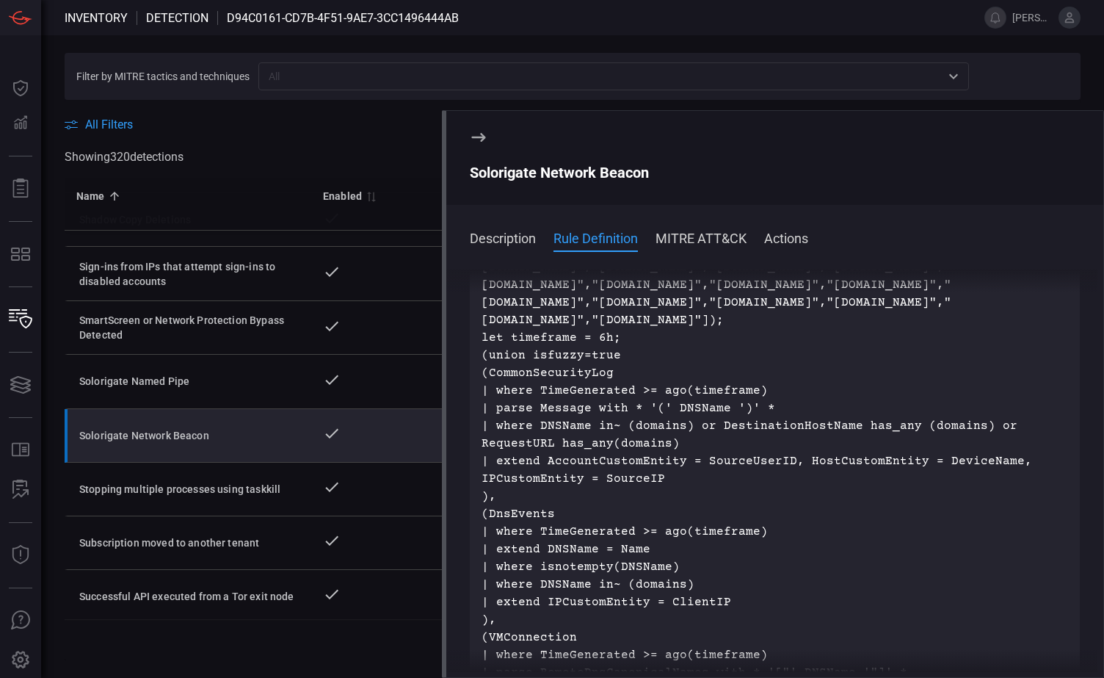
scroll to position [147, 0]
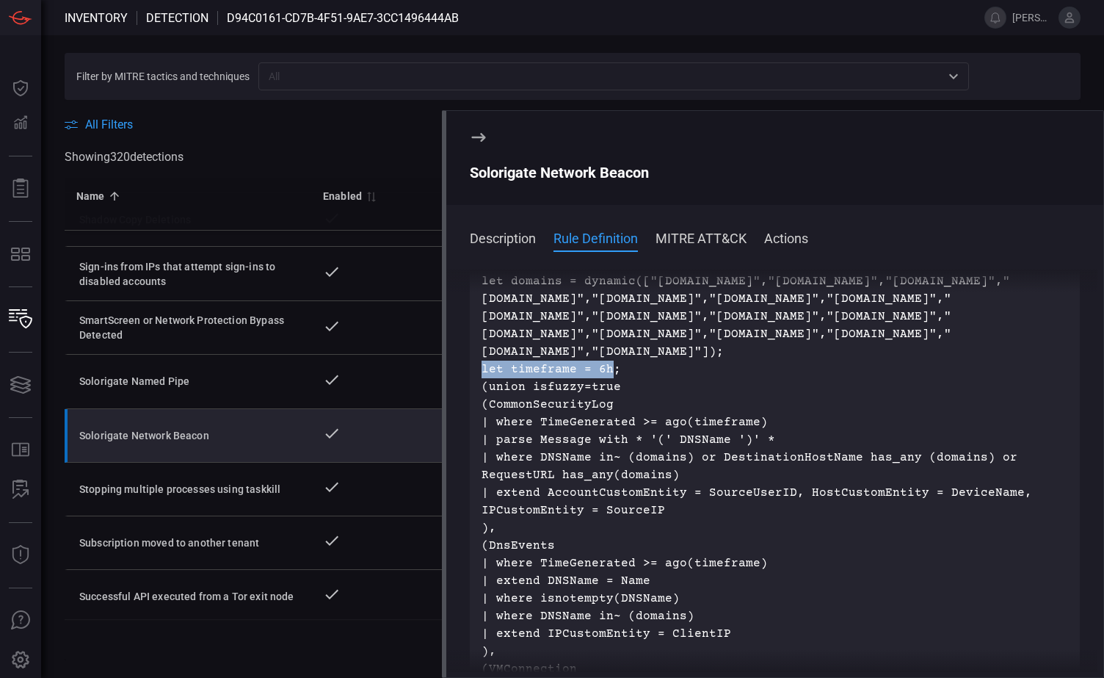
drag, startPoint x: 482, startPoint y: 422, endPoint x: 609, endPoint y: 419, distance: 127.1
click at [609, 419] on p "let domains = dynamic(["[DOMAIN_NAME]","[DOMAIN_NAME]","[DOMAIN_NAME]","[DOMAIN…" at bounding box center [775, 607] width 587 height 670
drag, startPoint x: 609, startPoint y: 419, endPoint x: 599, endPoint y: 420, distance: 9.7
copy p "let timeframe = 6h"
drag, startPoint x: 482, startPoint y: 315, endPoint x: 632, endPoint y: 405, distance: 174.9
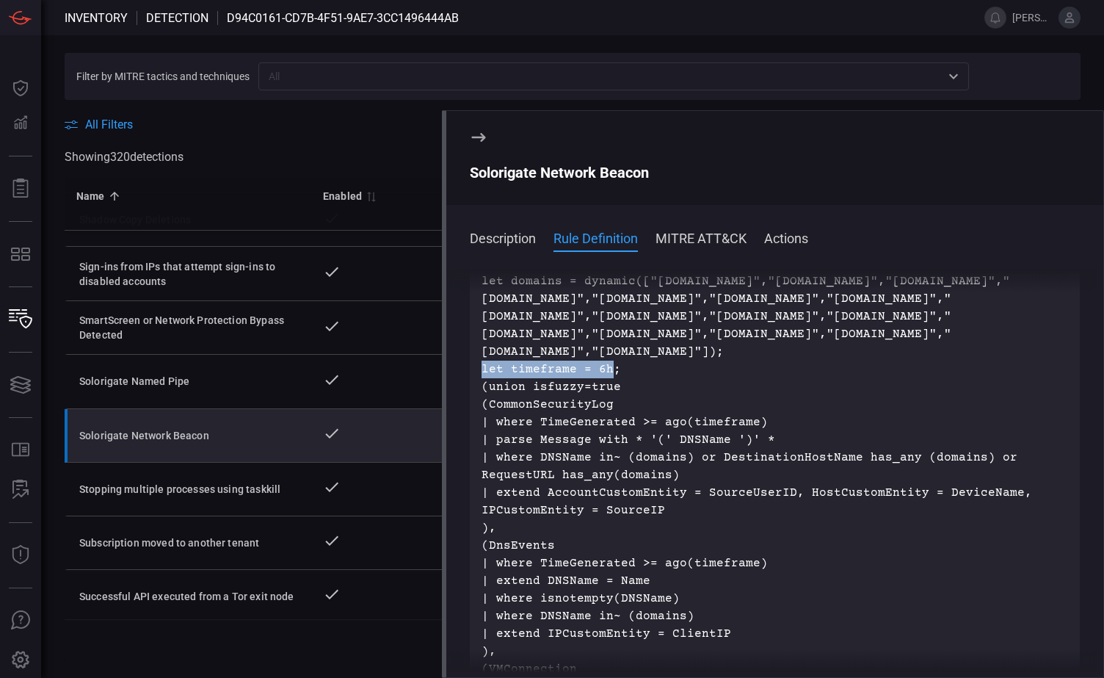
click at [632, 405] on p "let domains = dynamic(["[DOMAIN_NAME]","[DOMAIN_NAME]","[DOMAIN_NAME]","[DOMAIN…" at bounding box center [775, 607] width 587 height 670
drag, startPoint x: 632, startPoint y: 405, endPoint x: 571, endPoint y: 369, distance: 70.5
copy p "let domains = dynamic(["[DOMAIN_NAME]","[DOMAIN_NAME]","[DOMAIN_NAME]","[DOMAIN…"
click at [612, 449] on p "let domains = dynamic(["[DOMAIN_NAME]","[DOMAIN_NAME]","[DOMAIN_NAME]","[DOMAIN…" at bounding box center [775, 607] width 587 height 670
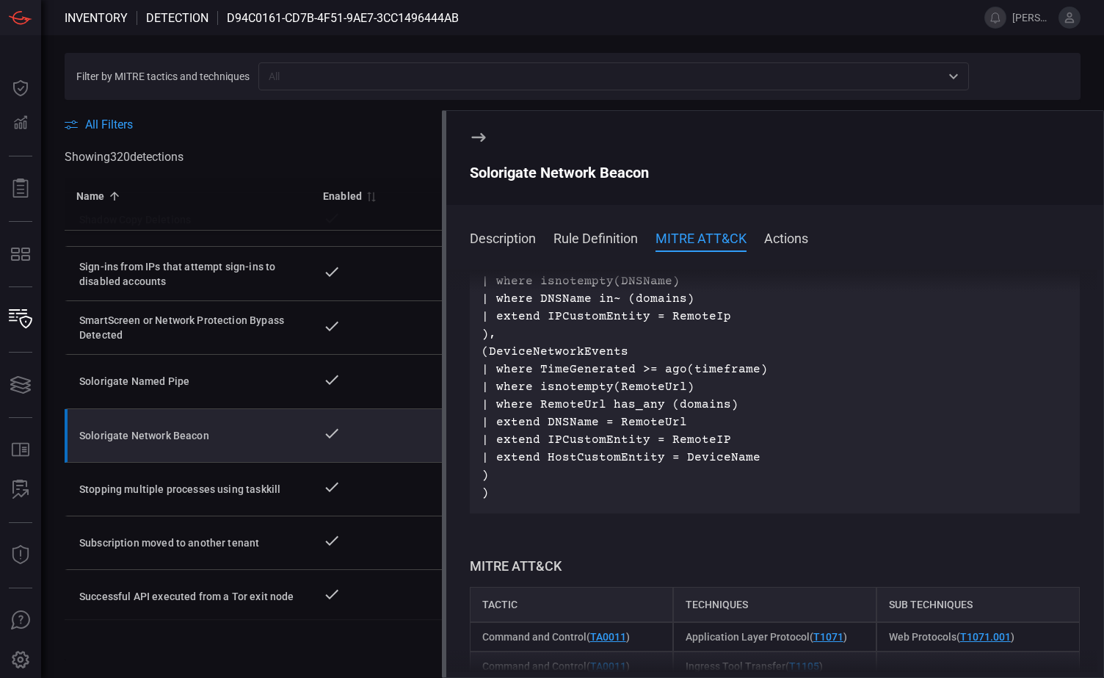
scroll to position [514, 0]
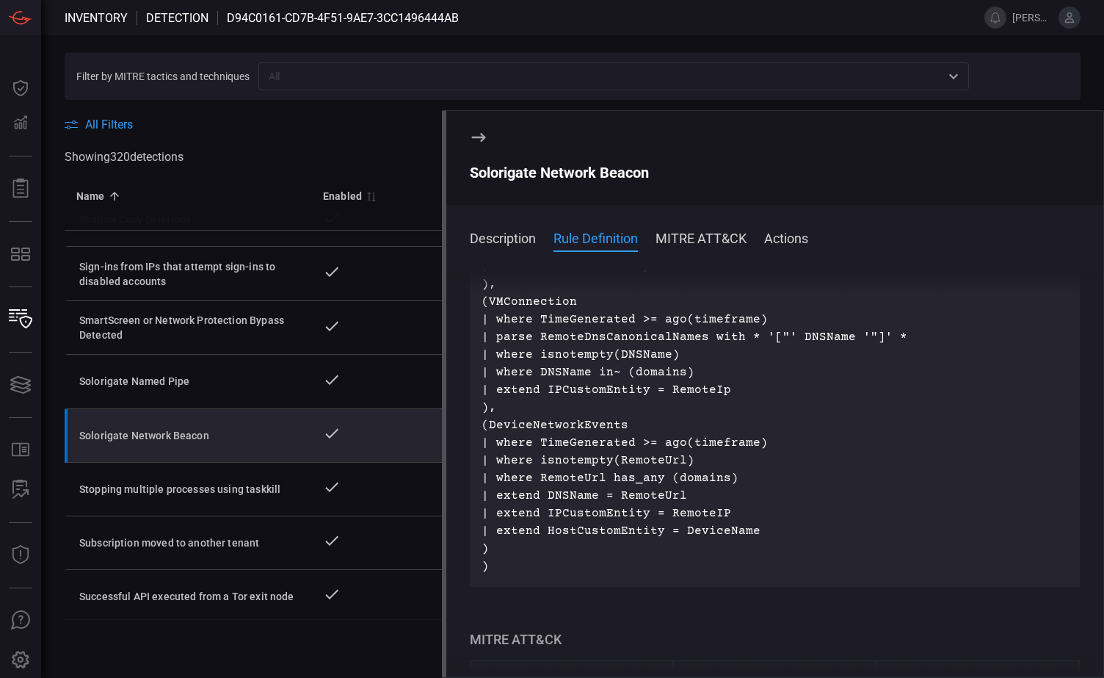
drag, startPoint x: 489, startPoint y: 476, endPoint x: 768, endPoint y: 580, distance: 297.9
click at [768, 575] on p "let domains = dynamic(["[DOMAIN_NAME]","[DOMAIN_NAME]","[DOMAIN_NAME]","[DOMAIN…" at bounding box center [775, 240] width 587 height 670
drag, startPoint x: 768, startPoint y: 580, endPoint x: 600, endPoint y: 543, distance: 172.1
copy p "DeviceNetworkEvents | where TimeGenerated >= ago(timeframe) | where isnotempty(…"
click at [555, 18] on span at bounding box center [713, 17] width 508 height 35
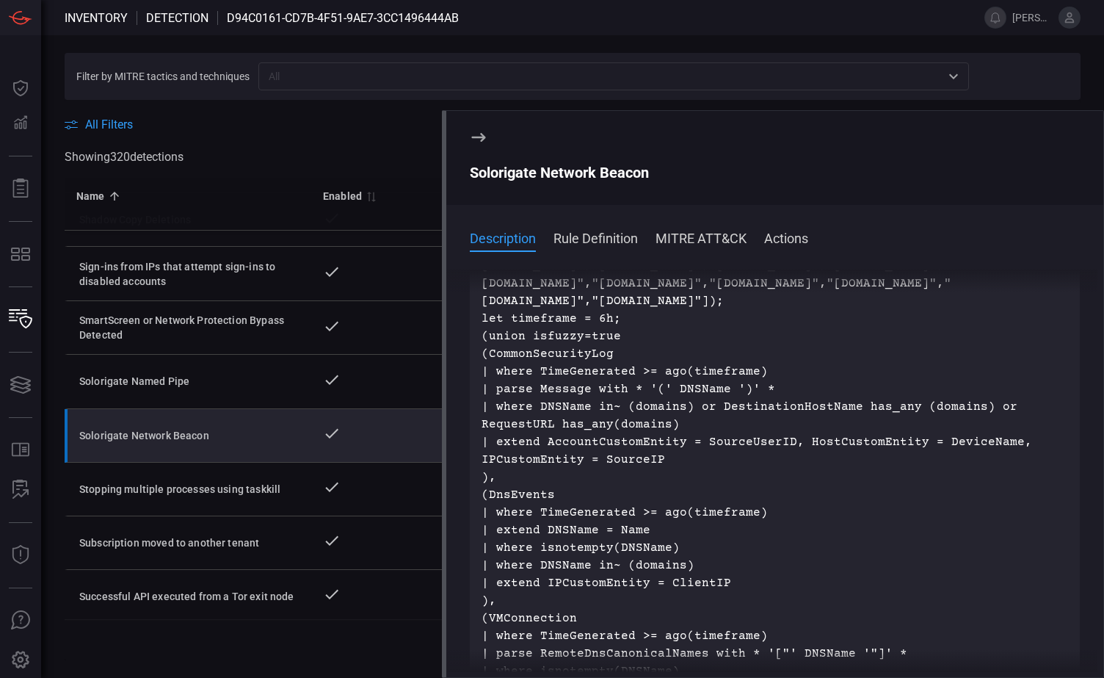
scroll to position [0, 0]
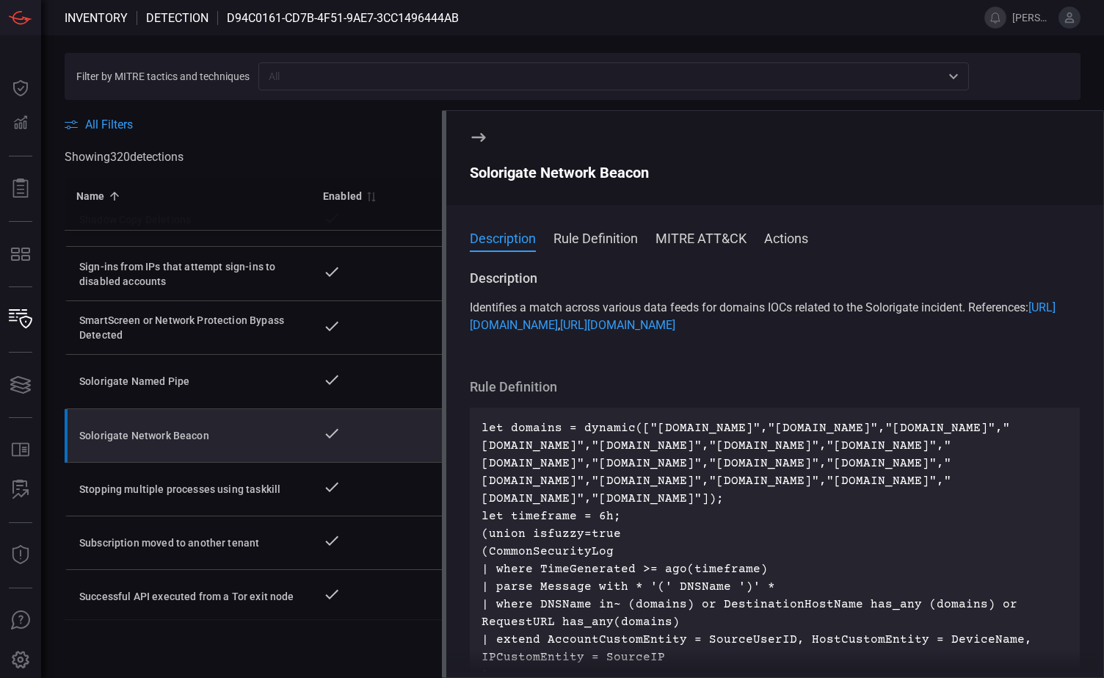
click at [602, 239] on button "Rule Definition" at bounding box center [596, 237] width 84 height 18
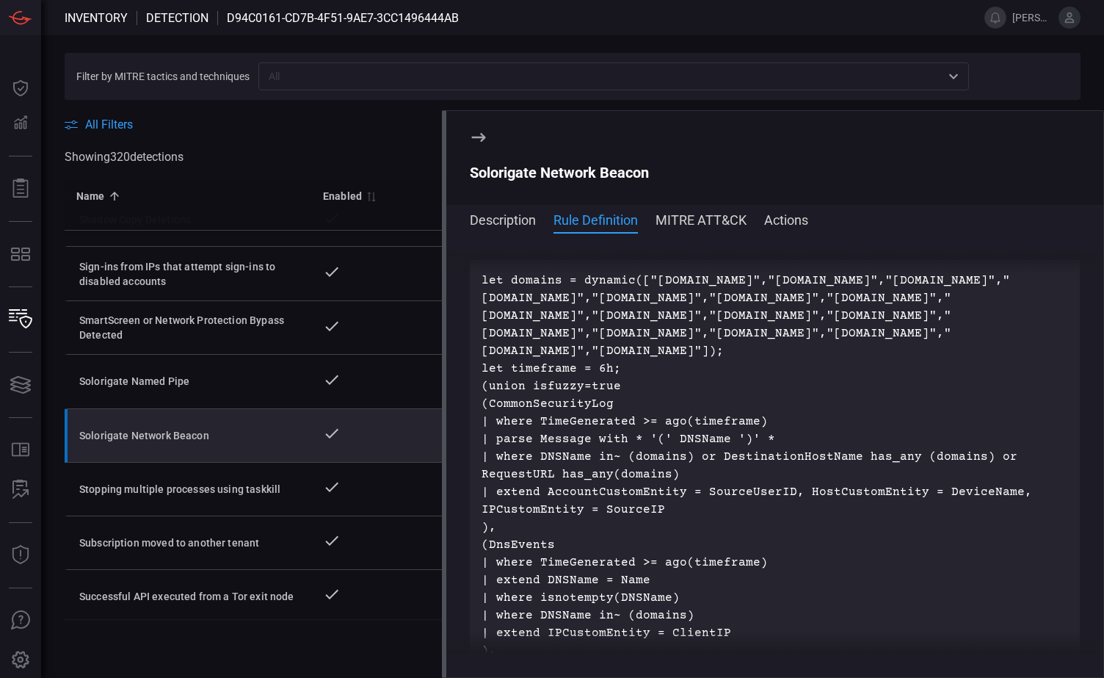
click at [701, 226] on button "MITRE ATT&CK" at bounding box center [701, 219] width 91 height 18
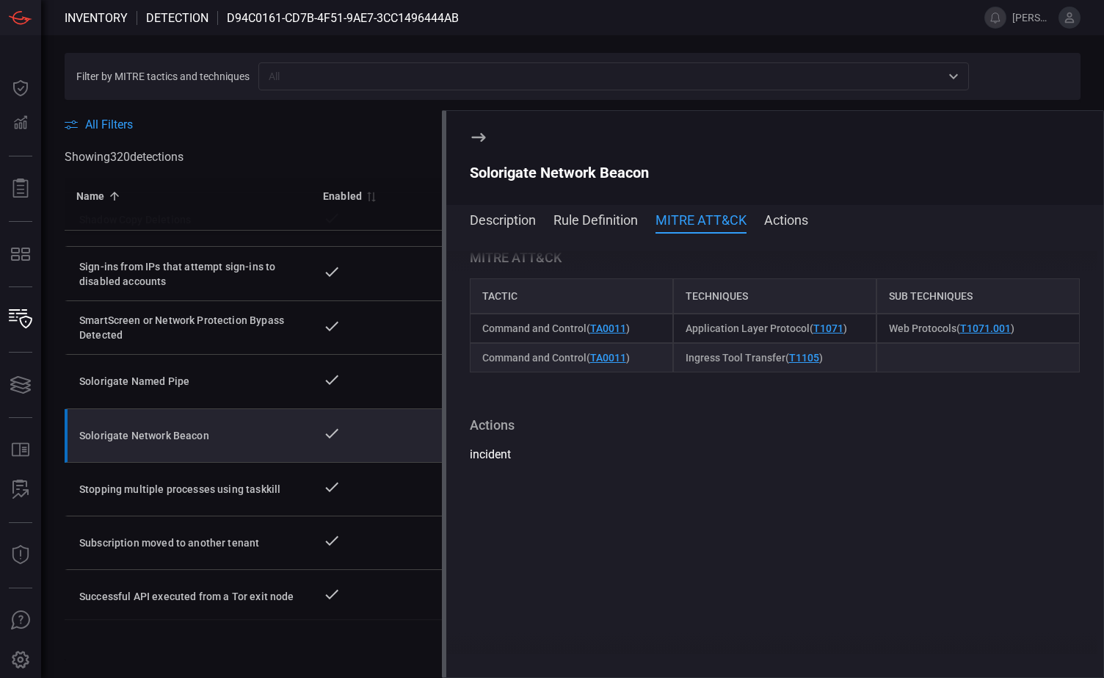
click at [789, 217] on button "Actions" at bounding box center [786, 219] width 44 height 18
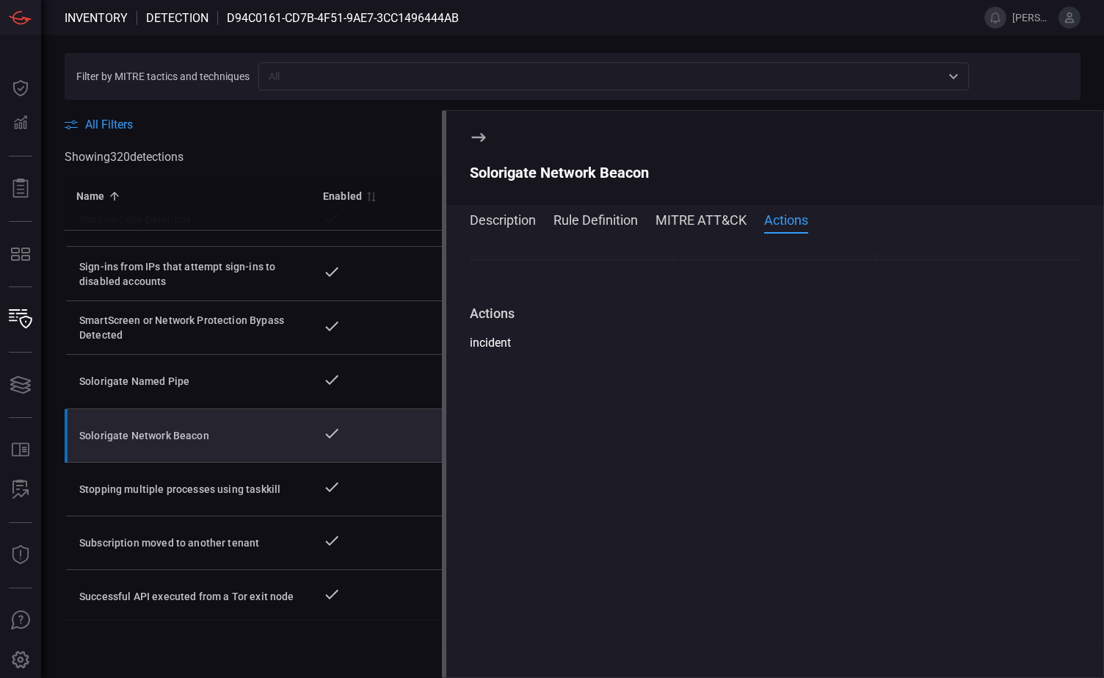
scroll to position [1041, 0]
click at [486, 137] on icon at bounding box center [479, 138] width 18 height 18
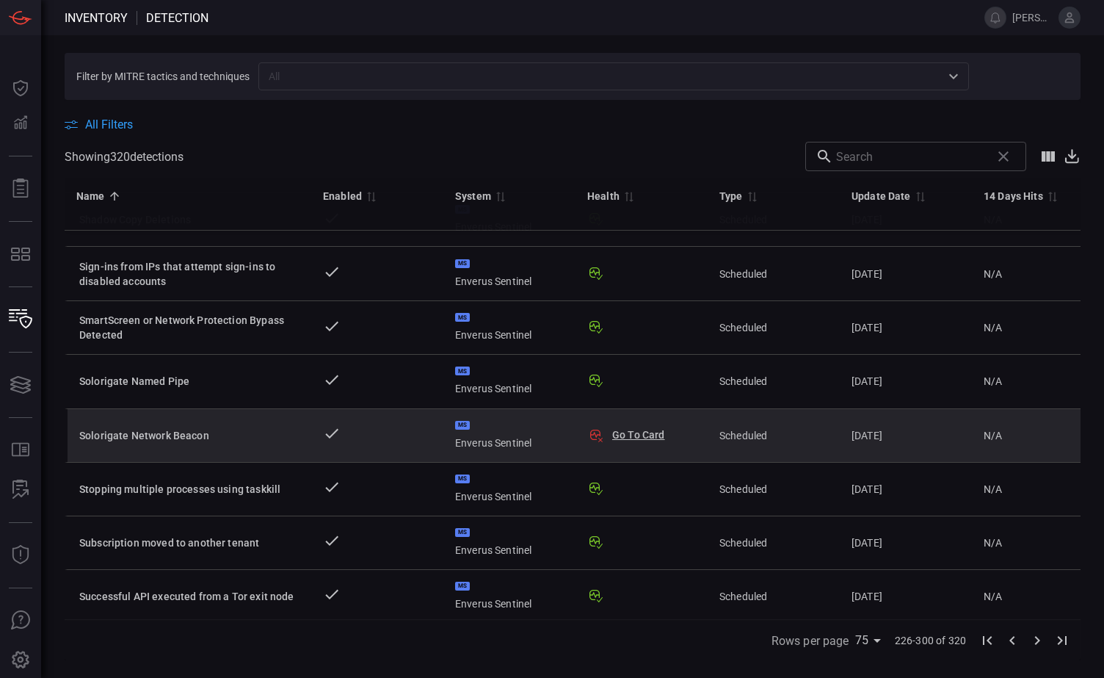
click at [1029, 419] on td "N/A" at bounding box center [1038, 436] width 132 height 54
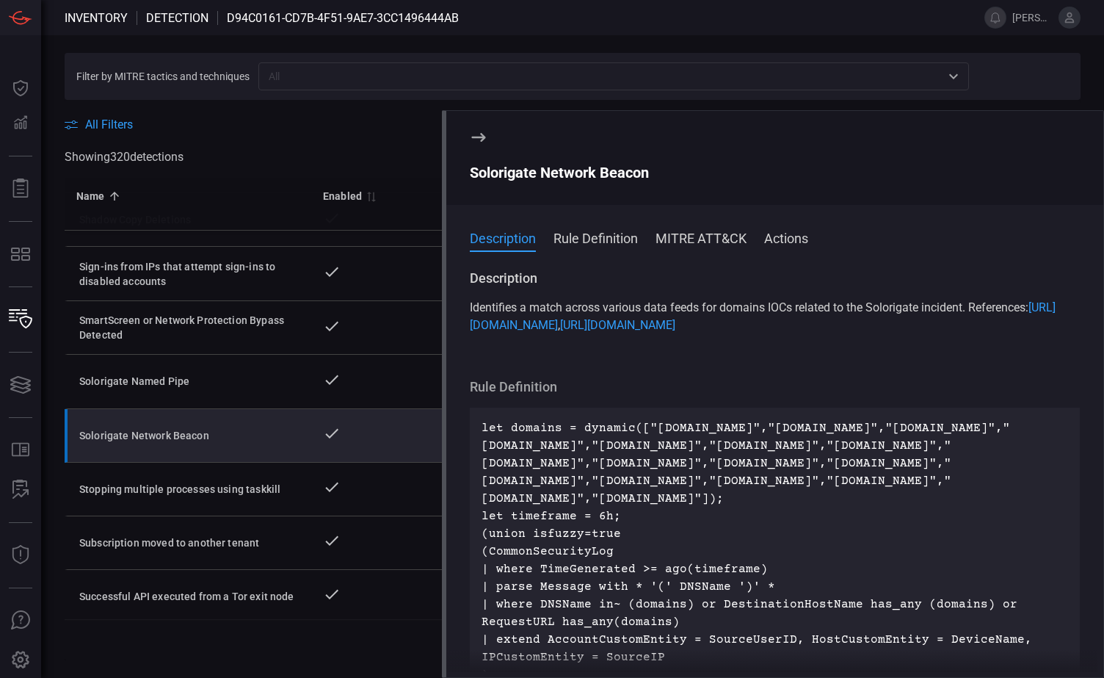
click at [480, 133] on icon at bounding box center [479, 138] width 18 height 18
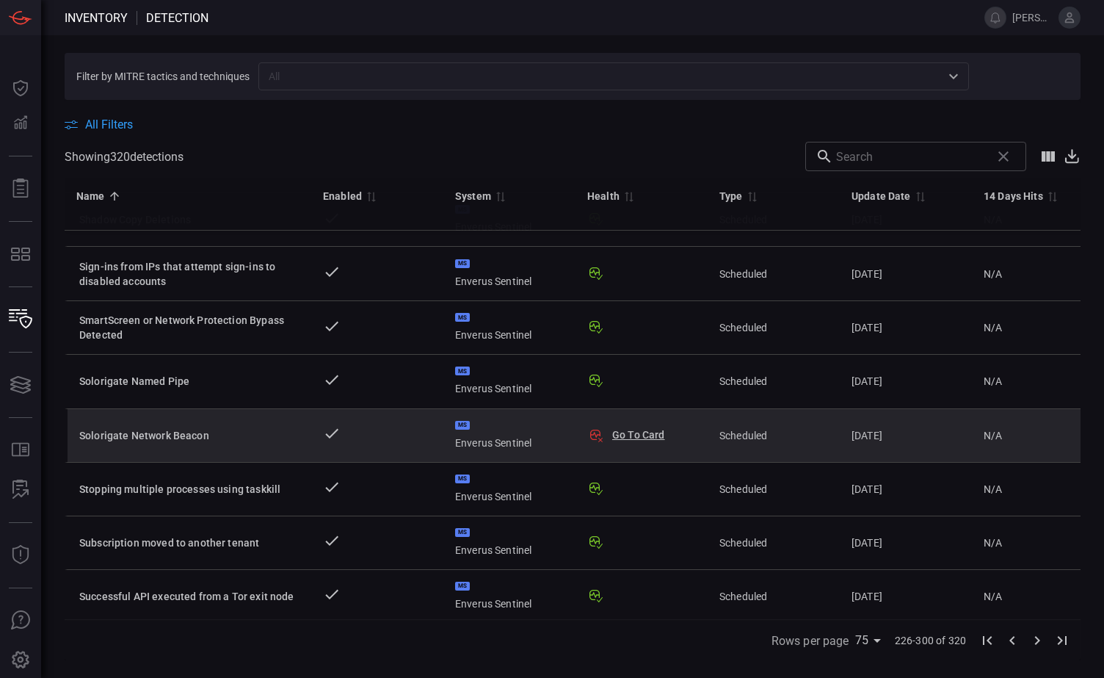
click at [657, 427] on button "Go To Card" at bounding box center [638, 434] width 53 height 15
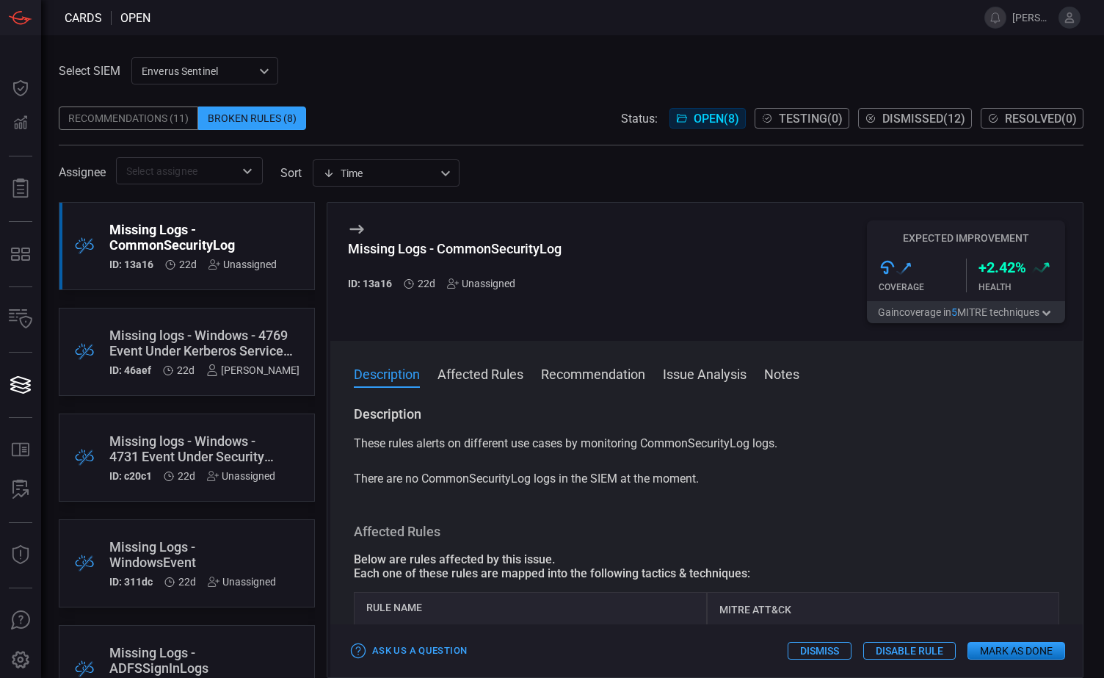
click at [475, 377] on button "Affected Rules" at bounding box center [481, 373] width 86 height 18
